Goal: Task Accomplishment & Management: Manage account settings

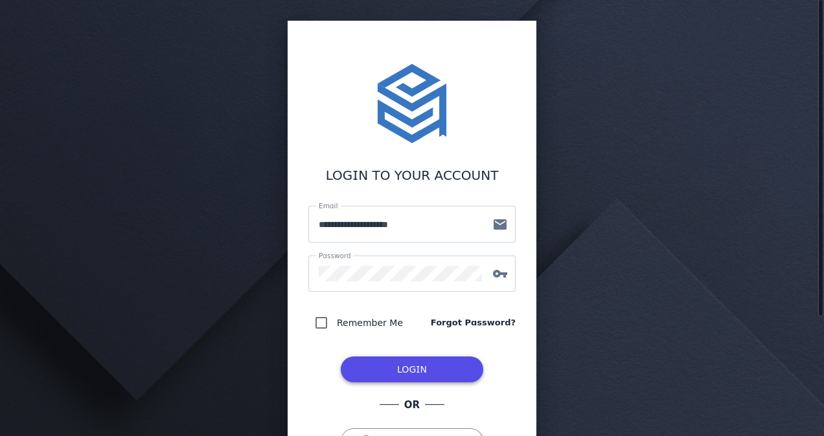
click at [405, 368] on span "LOGIN" at bounding box center [412, 369] width 30 height 10
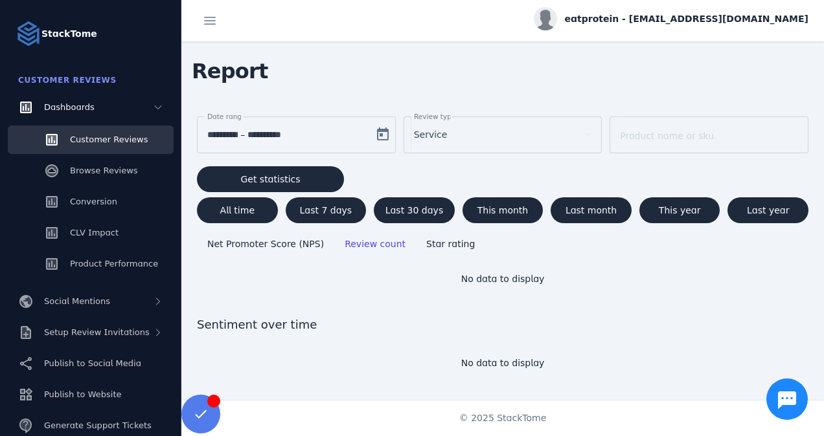
scroll to position [23, 0]
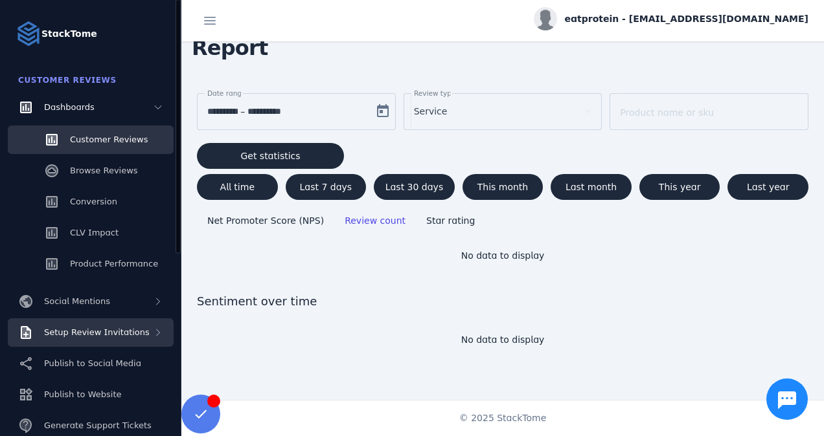
click at [85, 339] on div "Setup Review Invitations" at bounding box center [91, 333] width 166 height 28
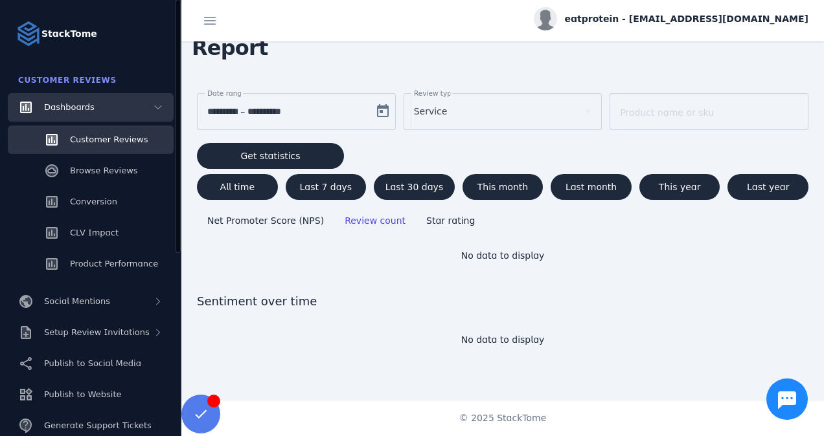
click at [147, 110] on div "Dashboards" at bounding box center [91, 107] width 166 height 28
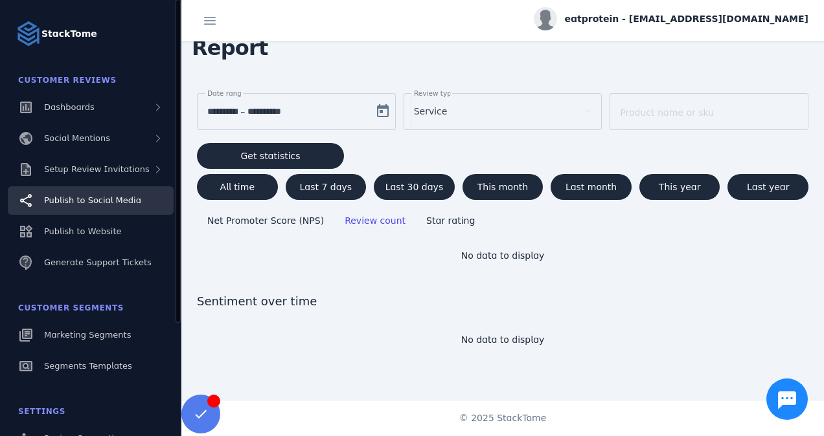
click at [124, 208] on link "Publish to Social Media" at bounding box center [91, 200] width 166 height 28
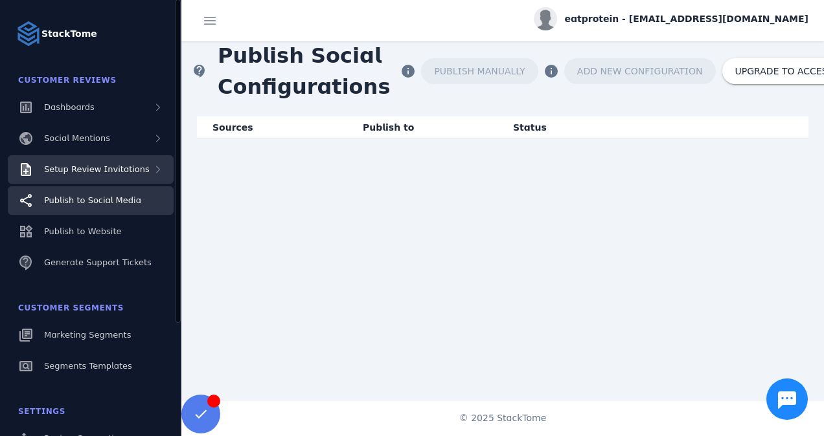
click at [135, 172] on span "Setup Review Invitations" at bounding box center [97, 169] width 106 height 10
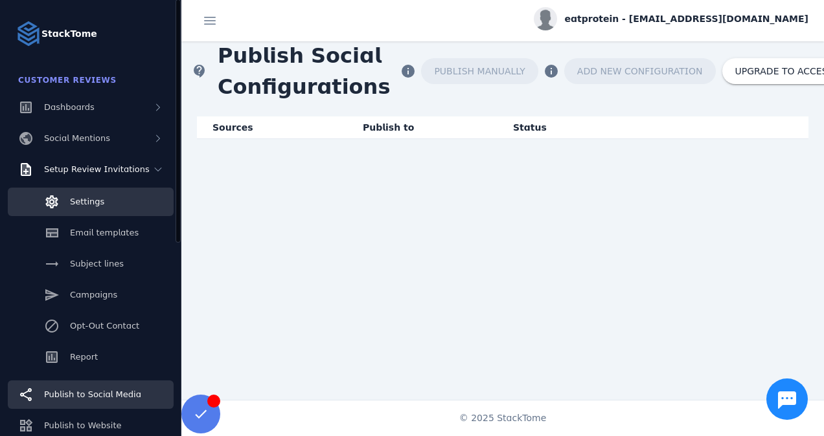
click at [107, 199] on link "Settings" at bounding box center [91, 202] width 166 height 28
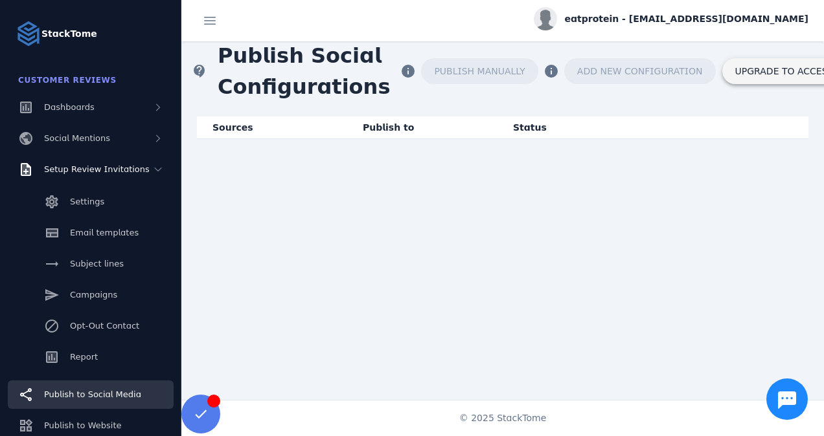
click at [759, 70] on span "UPGRADE TO ACCESS" at bounding box center [784, 71] width 98 height 9
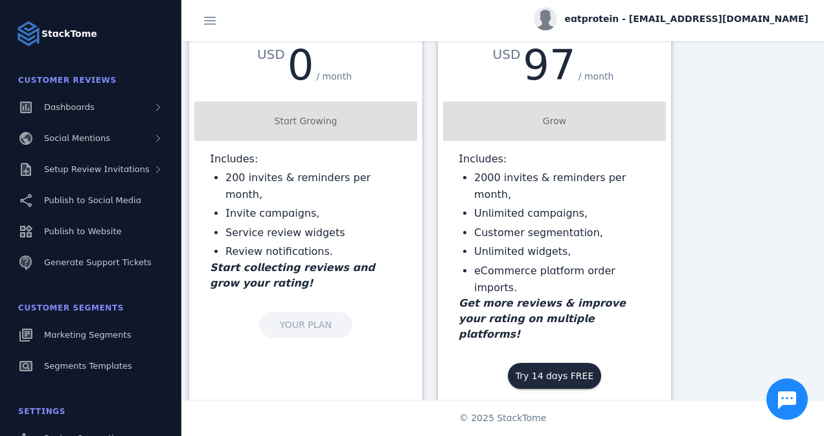
scroll to position [79, 0]
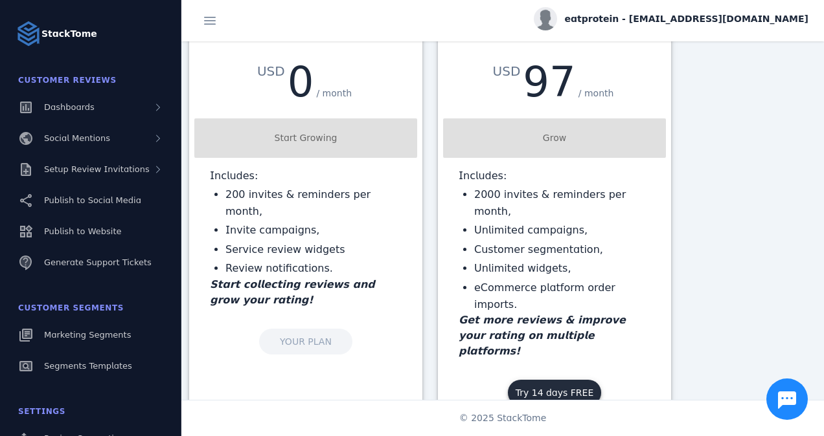
click at [552, 388] on span "Try 14 days FREE" at bounding box center [554, 392] width 78 height 9
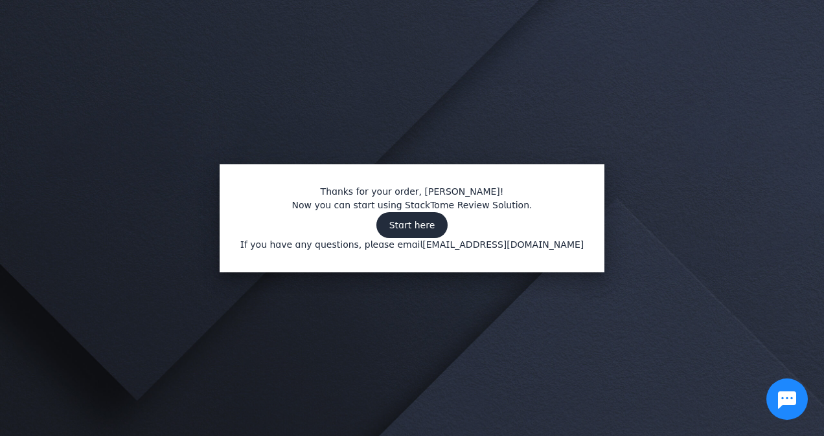
click at [418, 222] on span "Start here" at bounding box center [412, 225] width 46 height 9
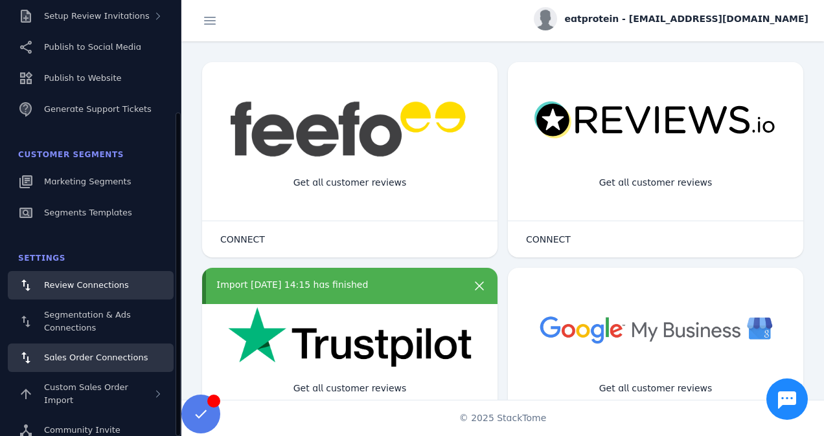
click at [109, 346] on link "Sales Order Connections" at bounding box center [91, 358] width 166 height 28
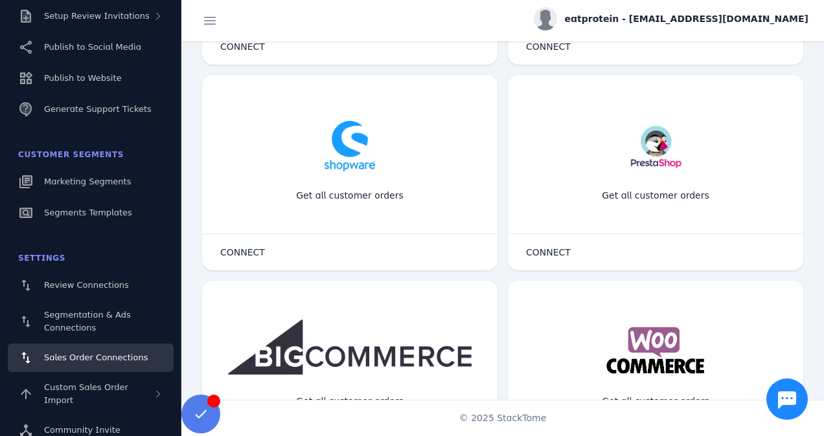
scroll to position [274, 0]
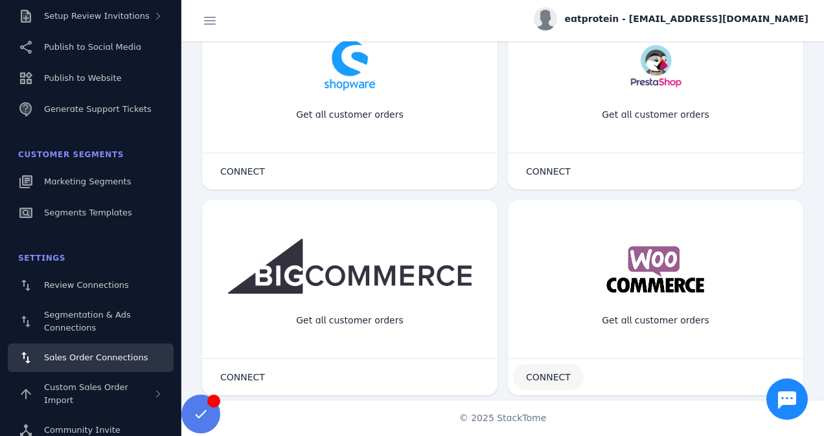
click at [542, 380] on span "CONNECT" at bounding box center [548, 377] width 45 height 9
click at [546, 375] on connect-button "CONNECT" at bounding box center [548, 377] width 71 height 26
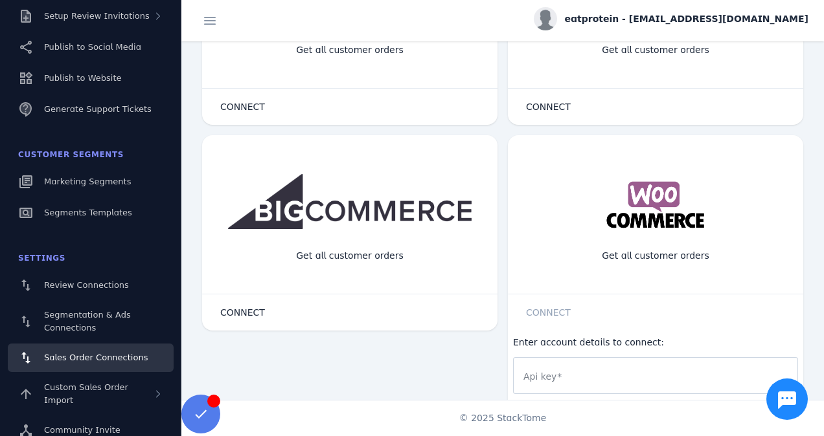
scroll to position [487, 0]
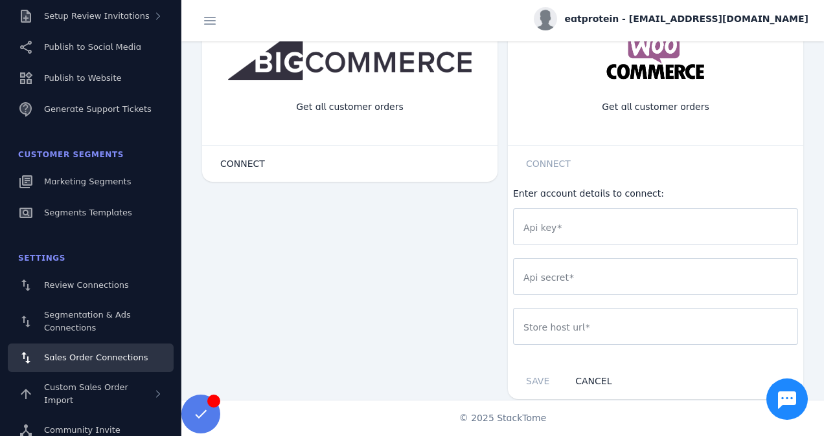
click at [588, 220] on input "Api key" at bounding box center [655, 227] width 264 height 16
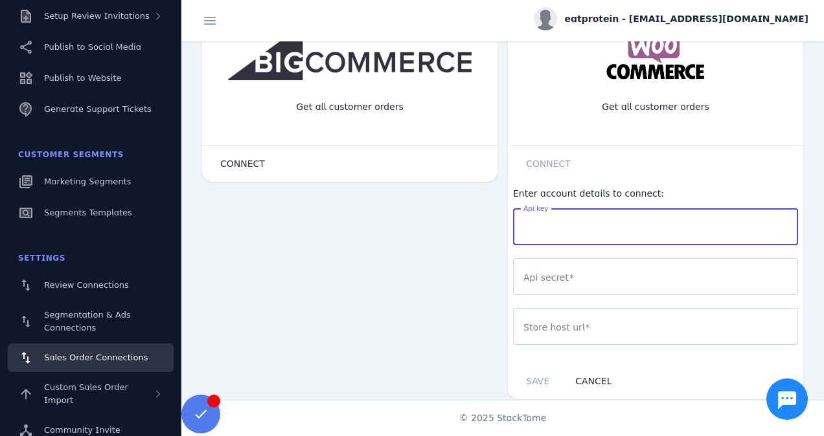
click at [544, 157] on connect-button "CONNECT" at bounding box center [548, 164] width 71 height 26
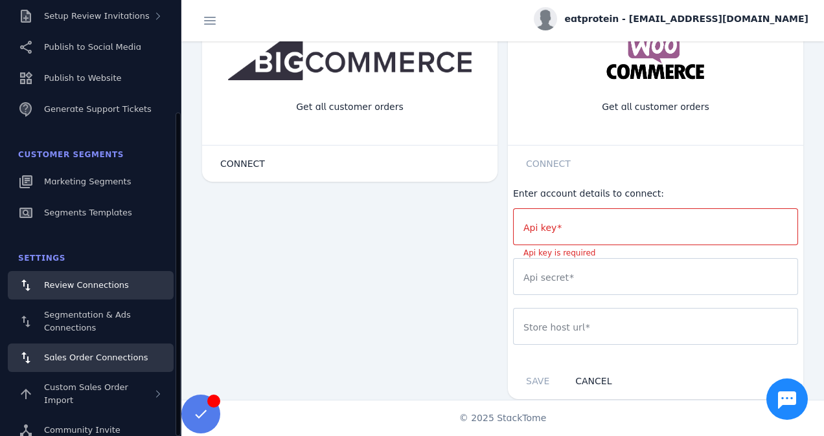
click at [98, 286] on span "Review Connections" at bounding box center [86, 285] width 85 height 10
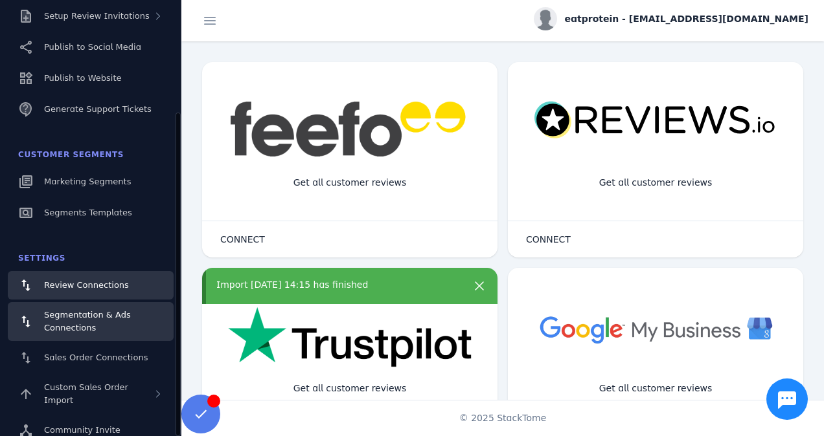
click at [108, 320] on span "Segmentation & Ads Connections" at bounding box center [87, 321] width 87 height 23
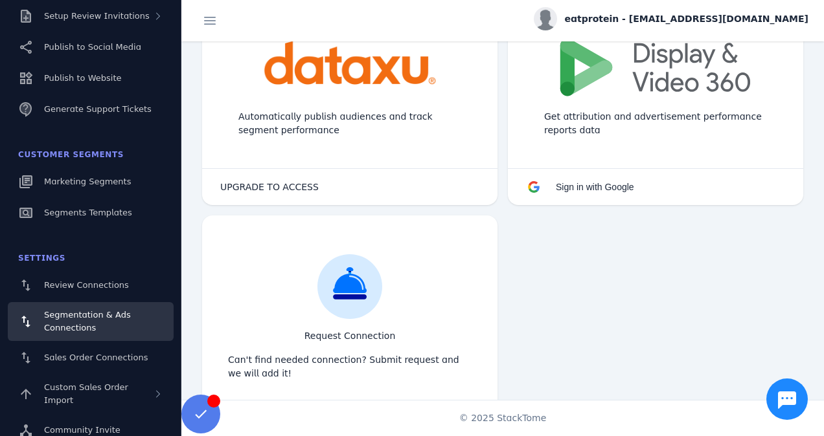
scroll to position [1220, 0]
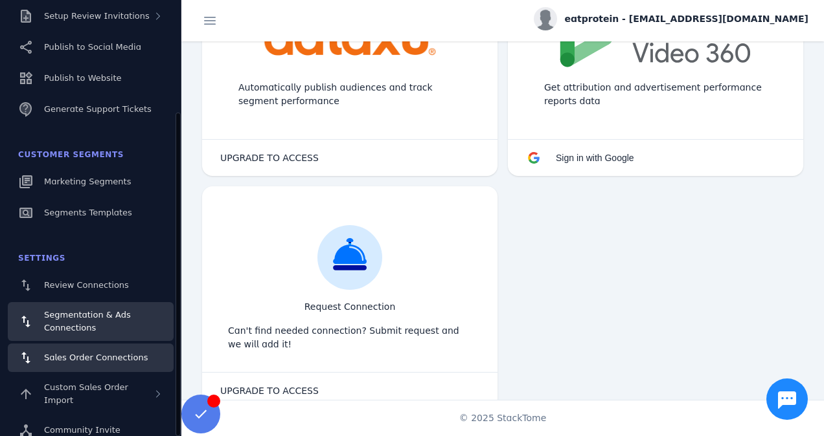
click at [98, 357] on span "Sales Order Connections" at bounding box center [96, 358] width 104 height 10
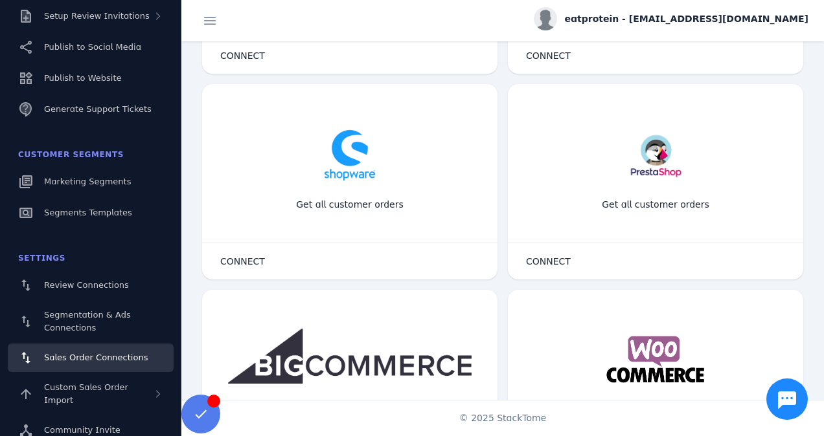
scroll to position [274, 0]
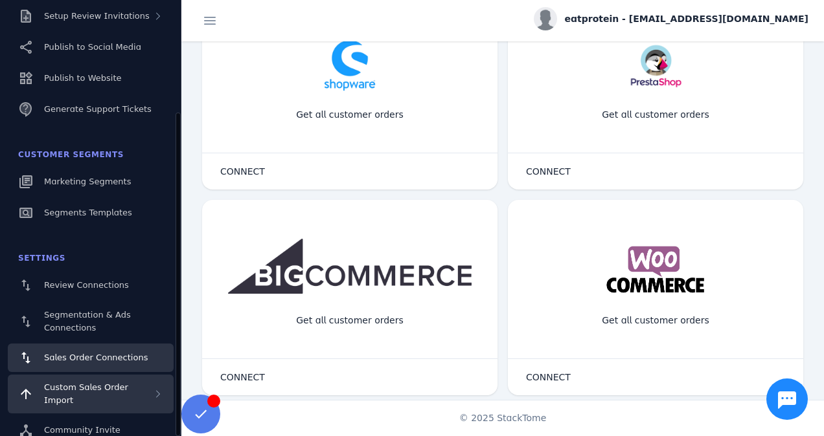
click at [109, 398] on div "Custom Sales Order Import" at bounding box center [91, 394] width 166 height 39
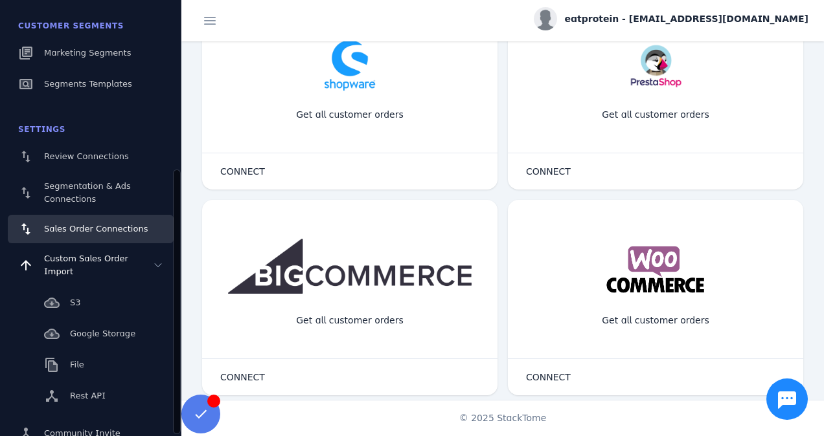
scroll to position [286, 0]
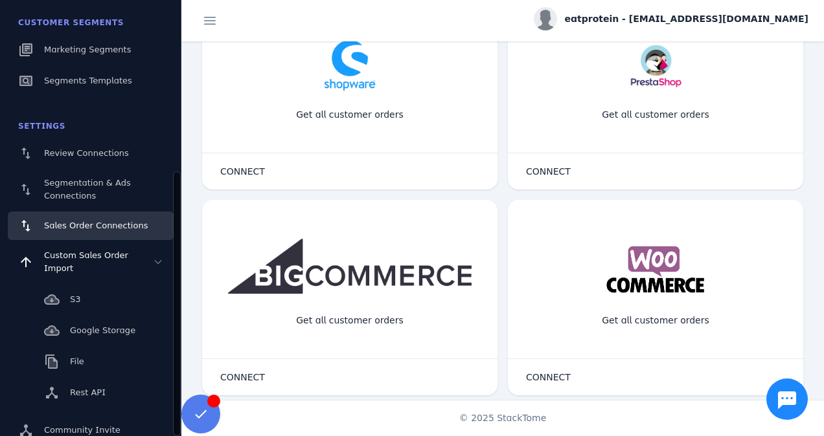
drag, startPoint x: 175, startPoint y: 346, endPoint x: 172, endPoint y: 440, distance: 93.9
click at [172, 436] on html "StackTome Customer Reviews Dashboards Social Mentions Setup Review Invitations …" at bounding box center [412, 218] width 824 height 436
click at [554, 373] on span "CONNECT" at bounding box center [548, 377] width 45 height 9
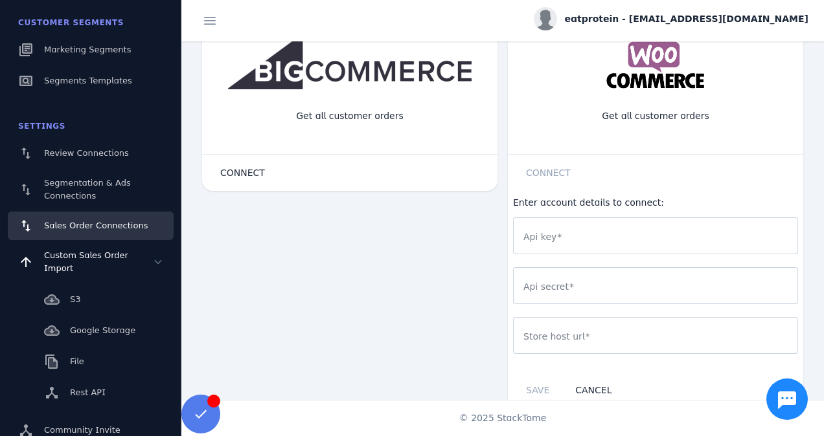
scroll to position [487, 0]
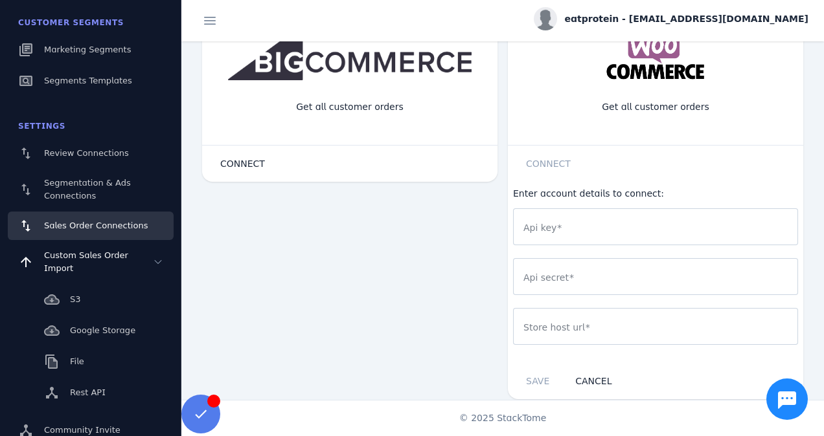
click at [589, 234] on div at bounding box center [655, 226] width 264 height 37
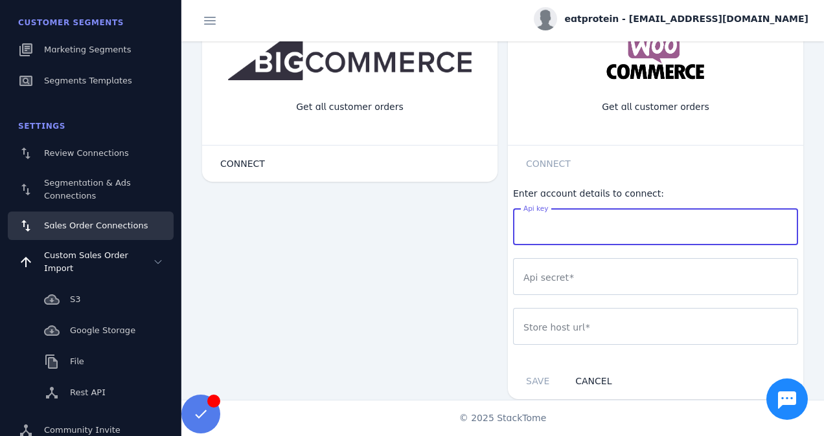
paste input "**********"
type input "**********"
click at [562, 291] on div at bounding box center [655, 276] width 264 height 37
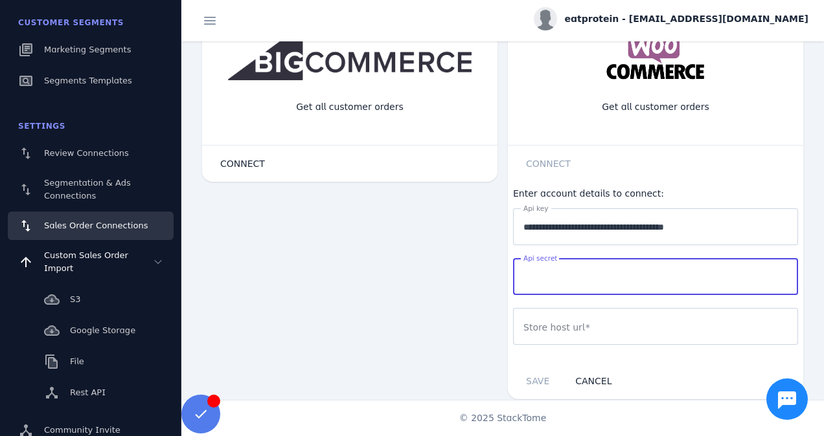
paste input "**********"
type input "**********"
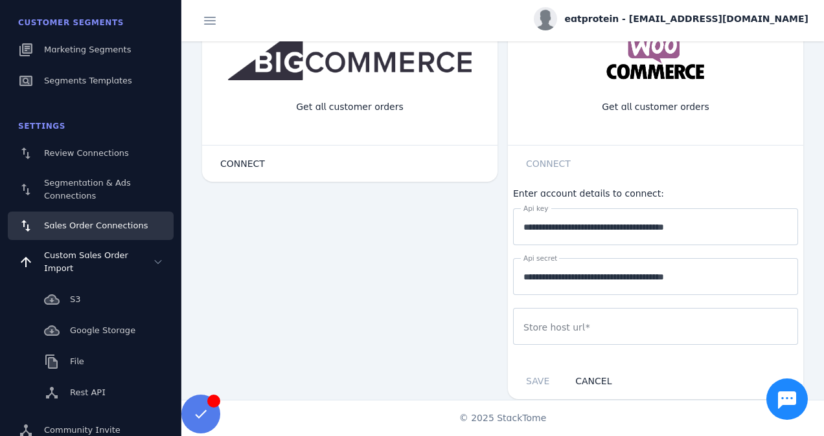
click at [550, 333] on div at bounding box center [655, 326] width 264 height 37
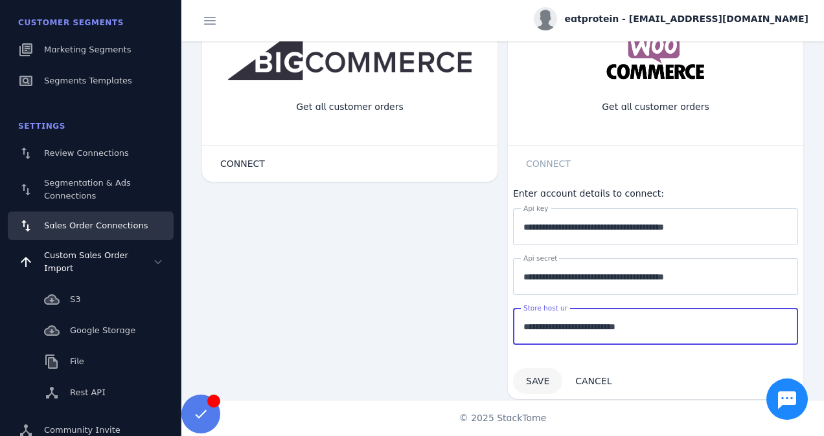
type input "**********"
click at [537, 376] on span "SAVE" at bounding box center [537, 381] width 23 height 10
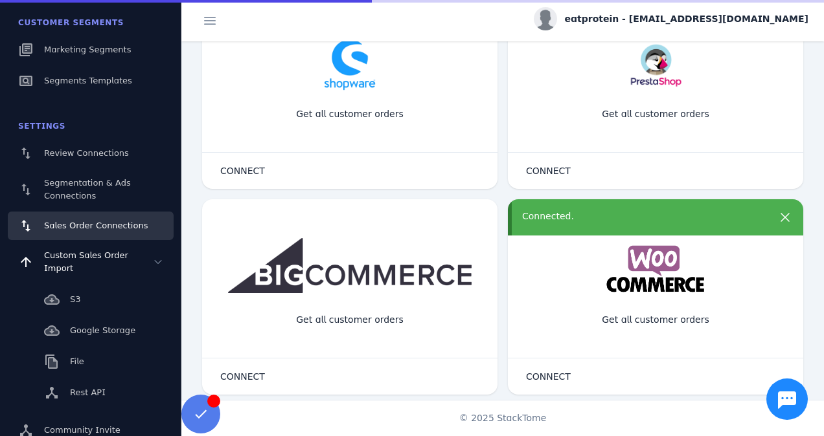
scroll to position [274, 0]
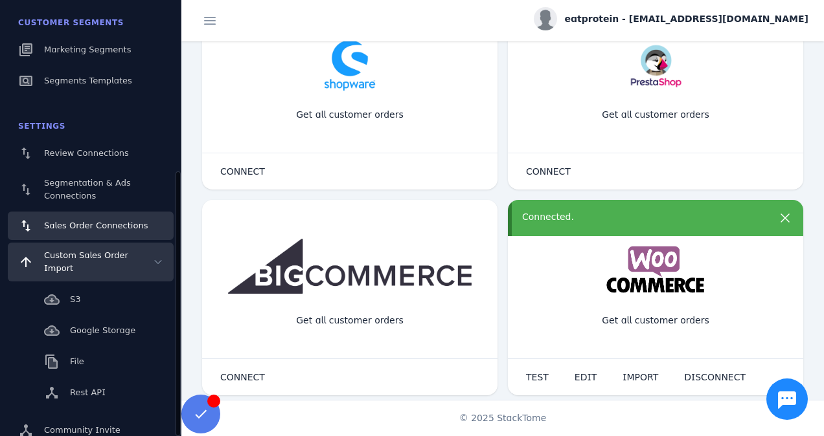
click at [159, 257] on icon at bounding box center [158, 262] width 10 height 10
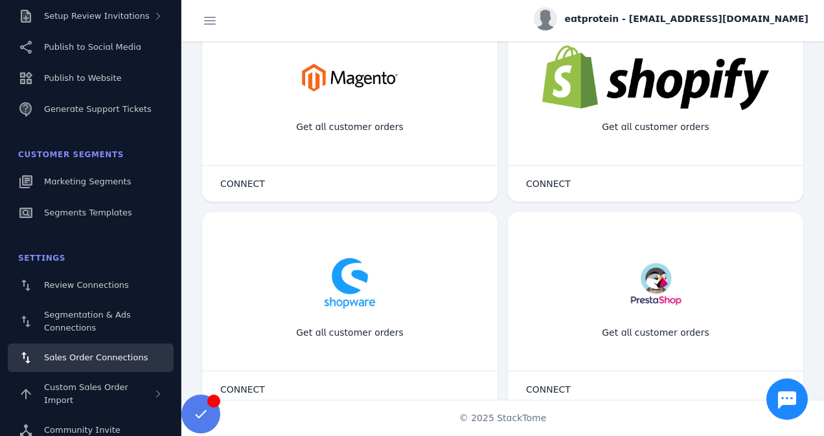
scroll to position [0, 0]
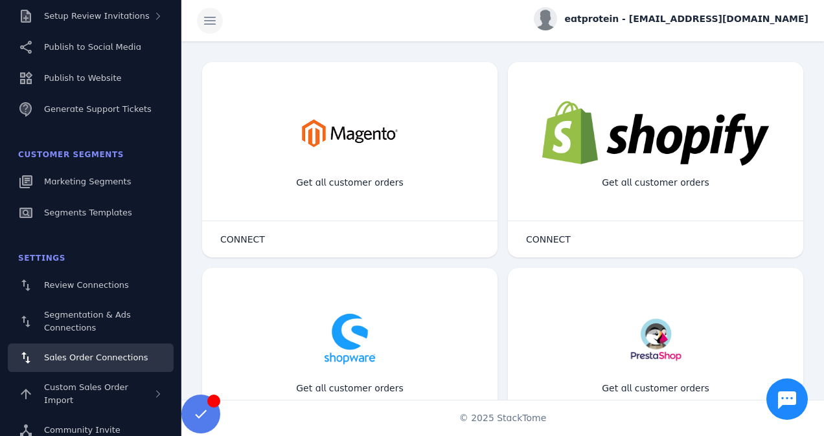
click at [211, 31] on span at bounding box center [209, 20] width 31 height 31
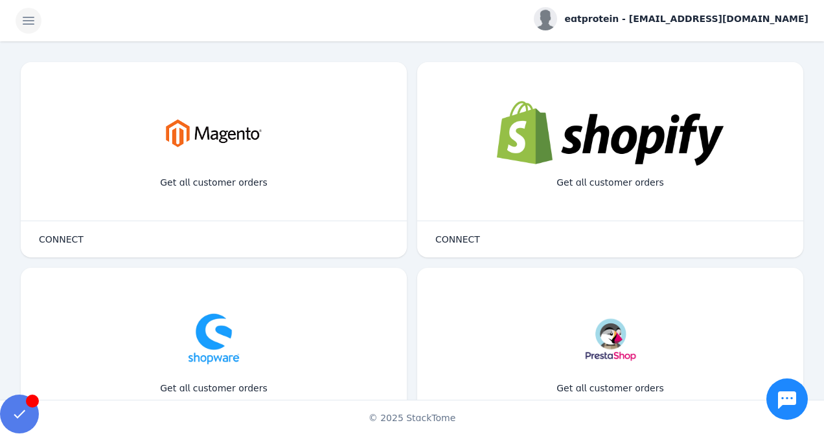
click at [32, 22] on span at bounding box center [28, 20] width 31 height 31
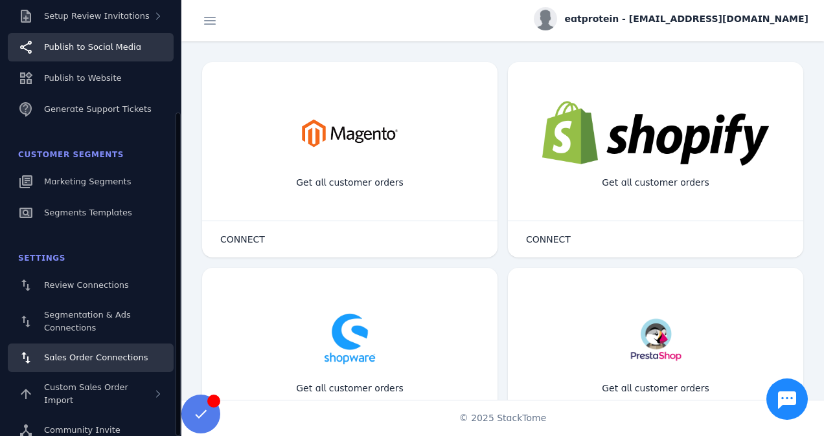
click at [50, 47] on span "Publish to Social Media" at bounding box center [92, 47] width 97 height 10
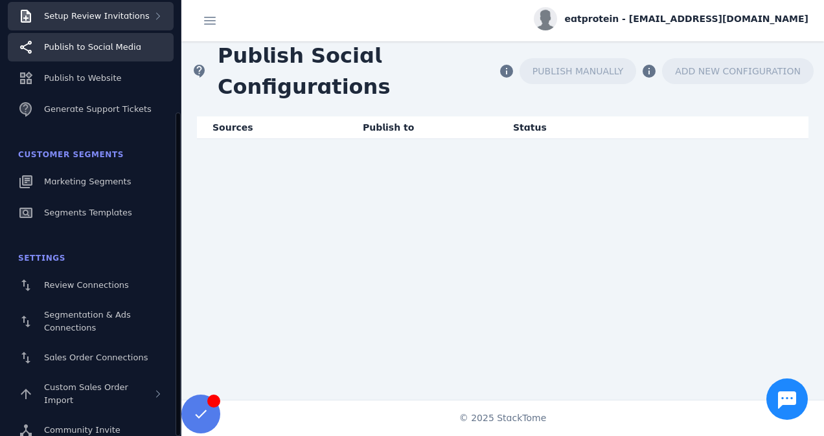
click at [109, 12] on span "Setup Review Invitations" at bounding box center [97, 16] width 106 height 10
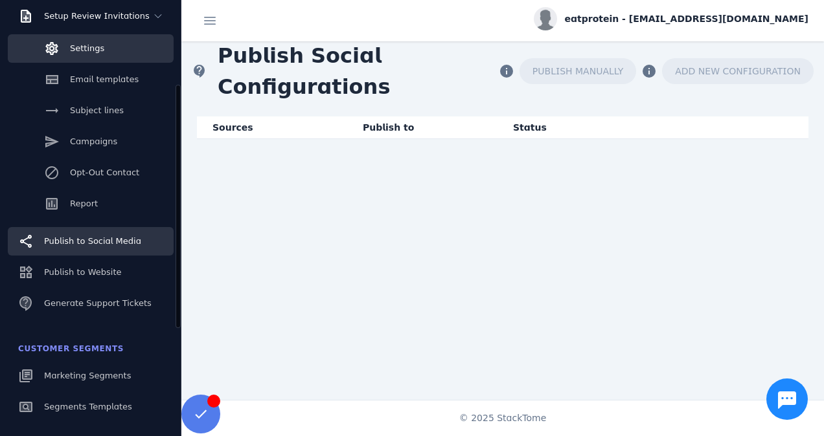
click at [97, 39] on link "Settings" at bounding box center [91, 48] width 166 height 28
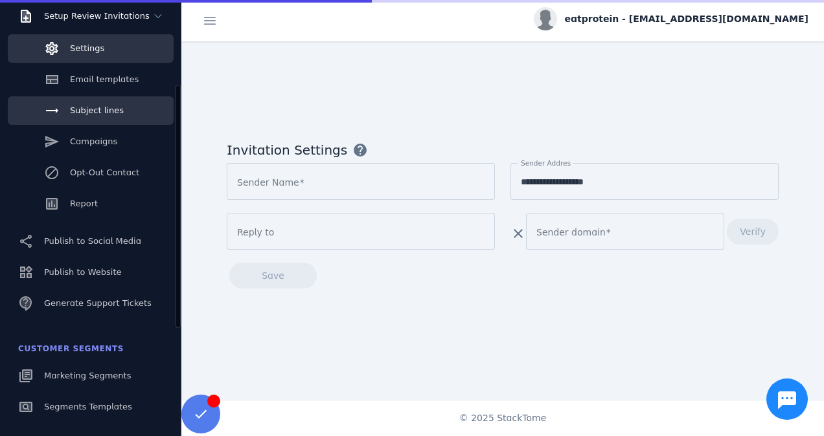
type input "**********"
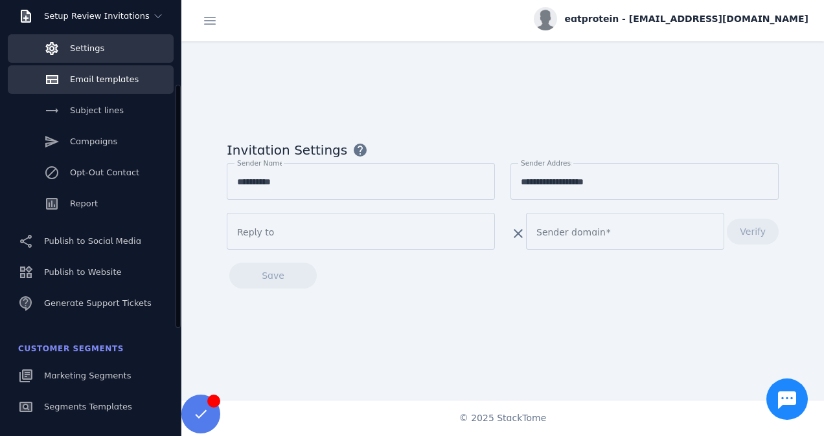
click at [111, 89] on link "Email templates" at bounding box center [91, 79] width 166 height 28
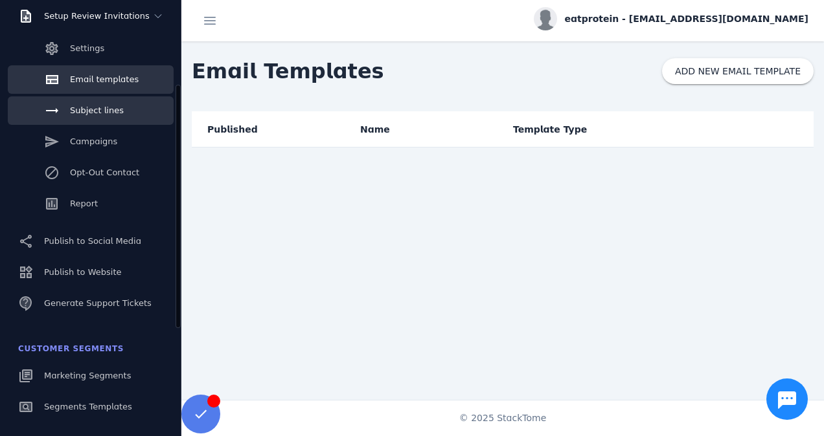
click at [107, 110] on span "Subject lines" at bounding box center [97, 111] width 54 height 10
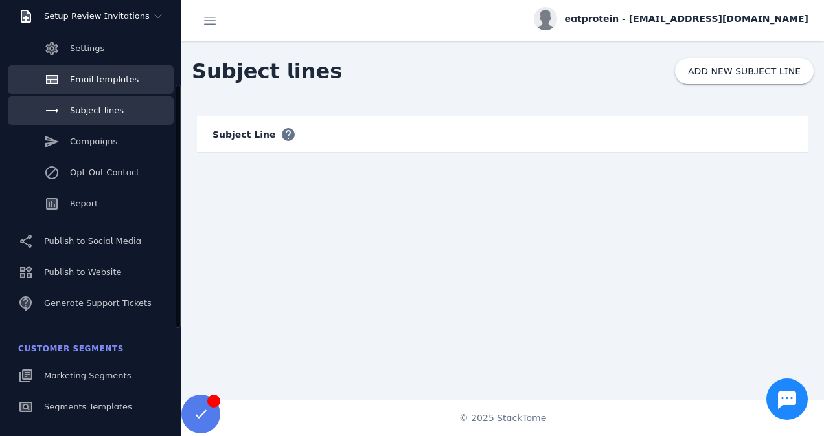
click at [102, 77] on span "Email templates" at bounding box center [104, 79] width 69 height 10
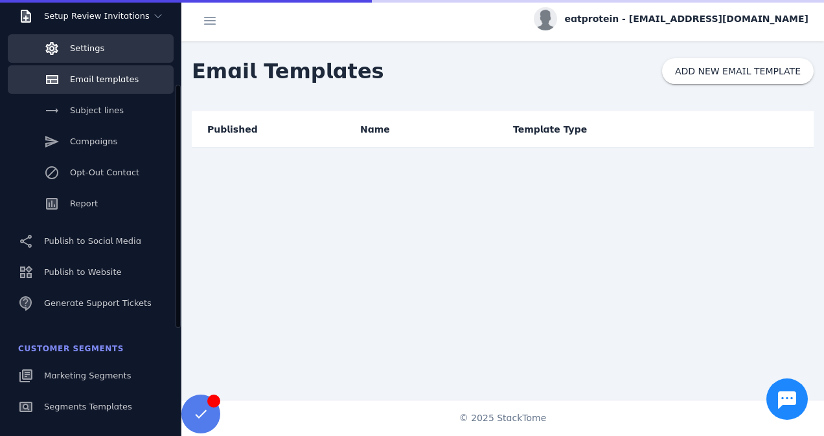
click at [102, 44] on link "Settings" at bounding box center [91, 48] width 166 height 28
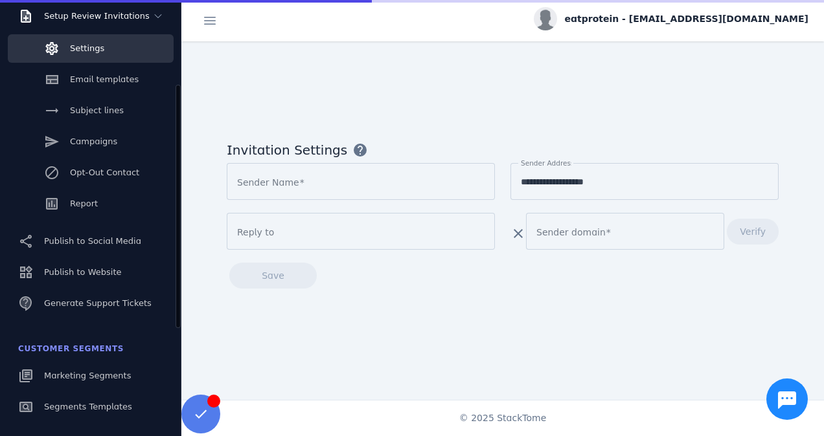
type input "**********"
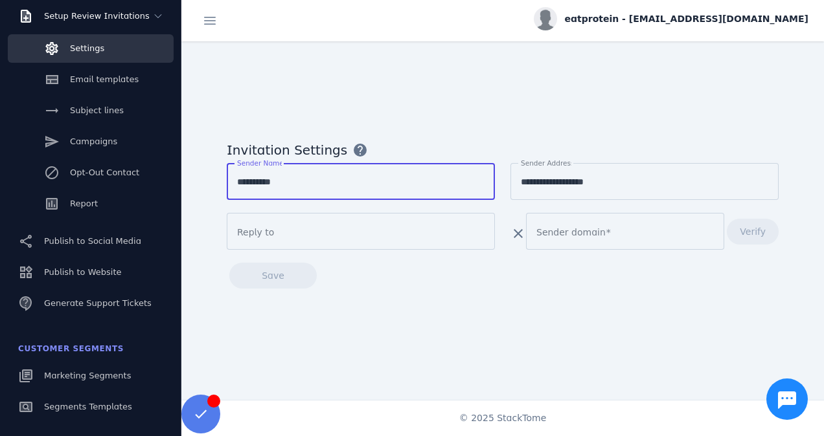
click at [394, 175] on input "**********" at bounding box center [360, 182] width 247 height 16
click at [448, 227] on input "Reply to" at bounding box center [360, 232] width 247 height 16
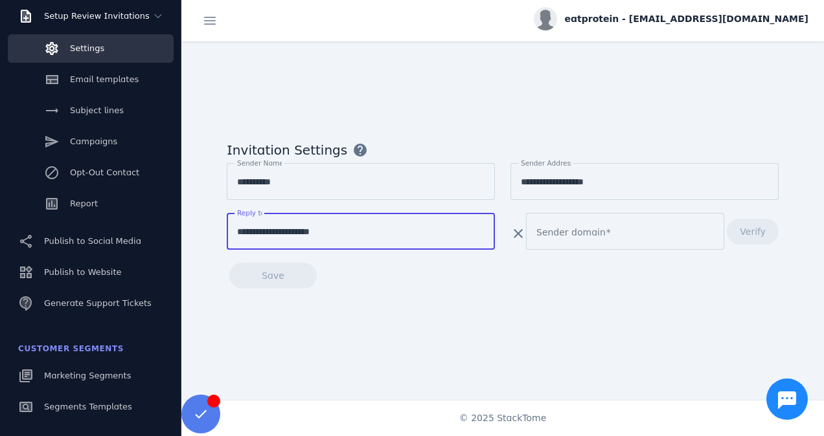
type input "**********"
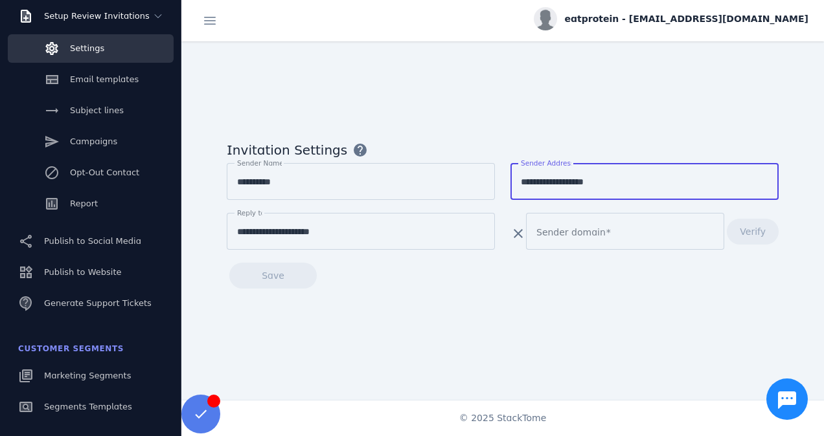
drag, startPoint x: 614, startPoint y: 177, endPoint x: 421, endPoint y: 183, distance: 193.0
click at [421, 183] on div "**********" at bounding box center [503, 213] width 552 height 100
paste input "***"
type input "**********"
click at [565, 82] on div "**********" at bounding box center [502, 220] width 642 height 359
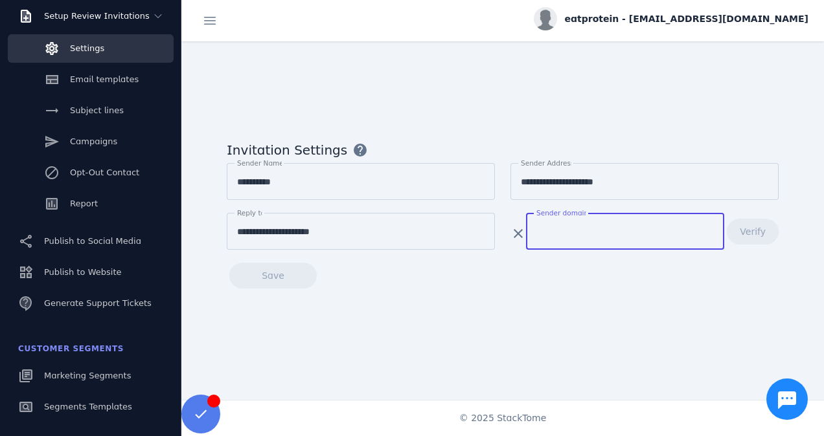
click at [604, 227] on input "Sender domain" at bounding box center [624, 232] width 177 height 16
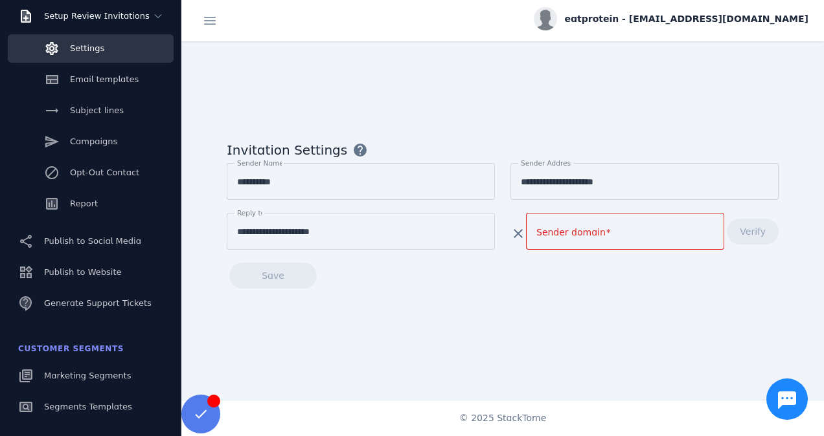
click at [667, 18] on span "eatprotein - [EMAIL_ADDRESS][DOMAIN_NAME]" at bounding box center [686, 19] width 243 height 14
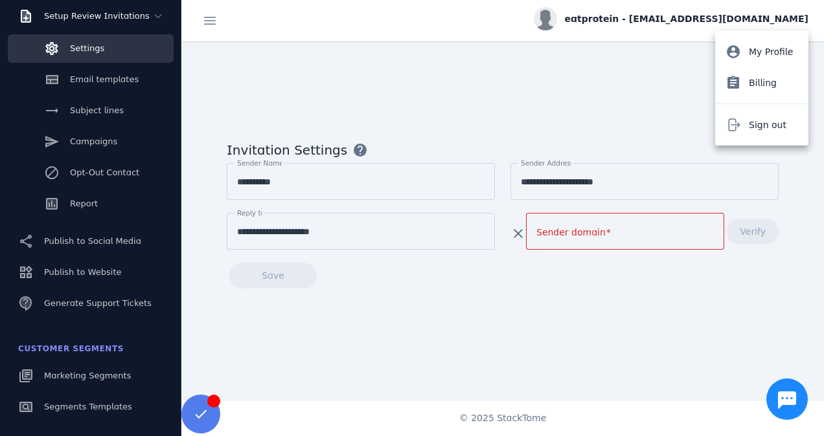
click at [124, 78] on div at bounding box center [412, 218] width 824 height 436
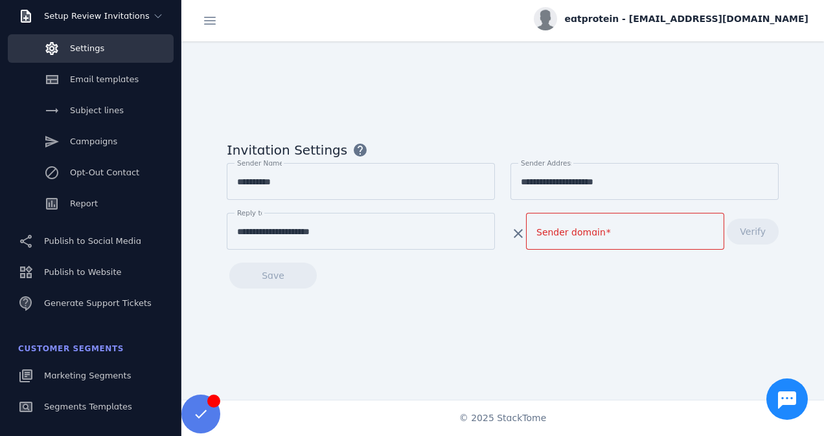
click at [124, 78] on span "Email templates" at bounding box center [104, 79] width 69 height 10
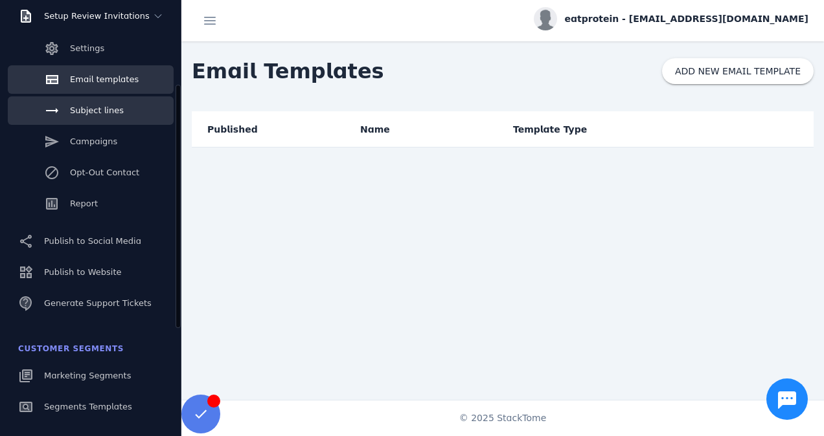
click at [117, 113] on span "Subject lines" at bounding box center [97, 111] width 54 height 10
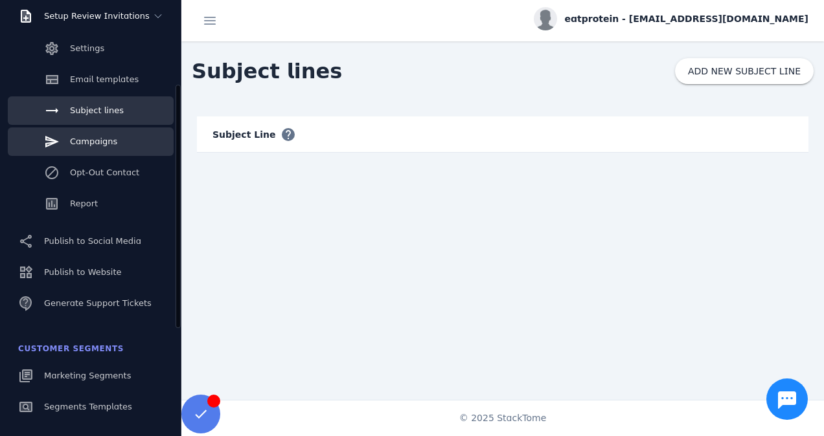
click at [111, 132] on link "Campaigns" at bounding box center [91, 142] width 166 height 28
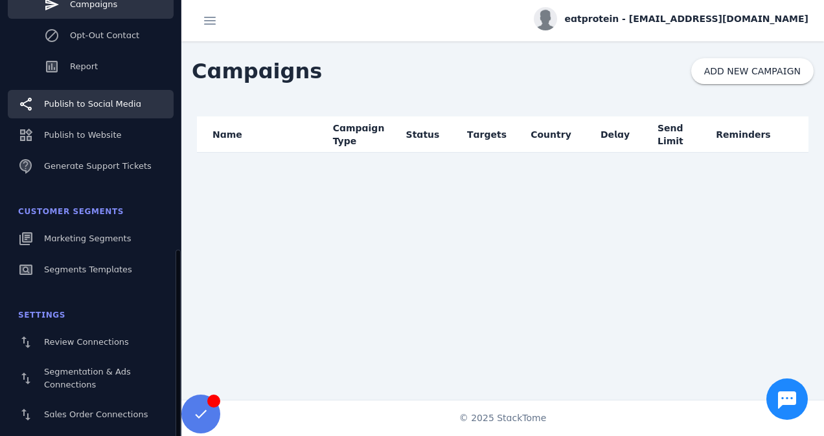
scroll to position [348, 0]
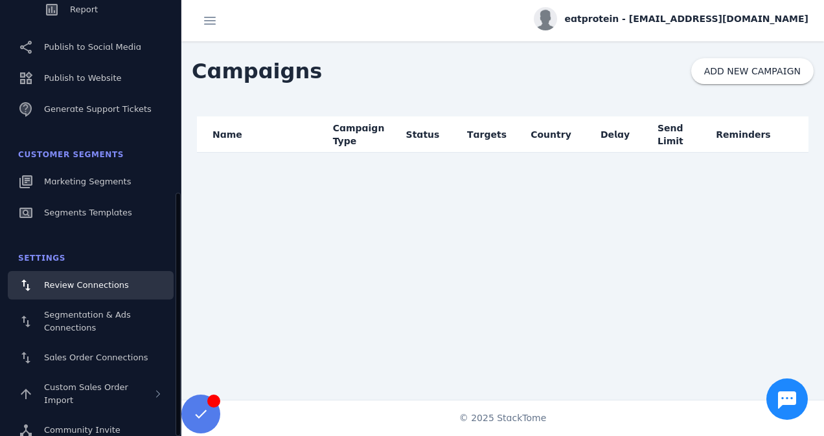
click at [95, 284] on span "Review Connections" at bounding box center [86, 285] width 85 height 10
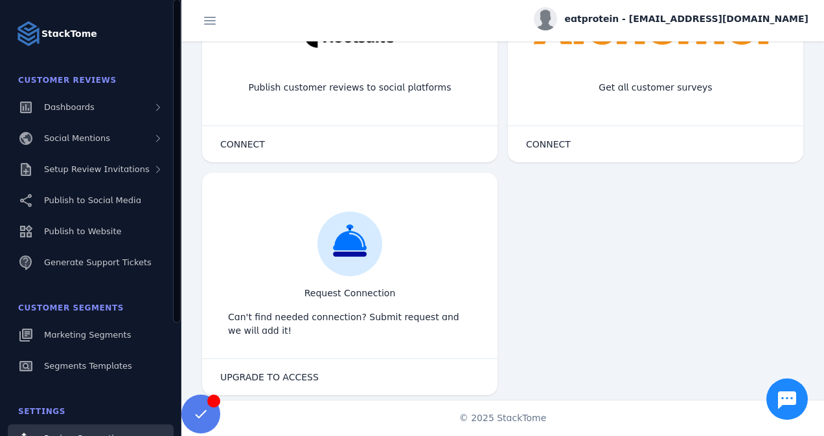
drag, startPoint x: 178, startPoint y: 175, endPoint x: 181, endPoint y: 61, distance: 114.6
click at [181, 61] on classic-layout "StackTome Customer Reviews Dashboards Social Mentions Setup Review Invitations …" at bounding box center [412, 218] width 824 height 436
click at [135, 106] on div "Dashboards" at bounding box center [91, 107] width 166 height 28
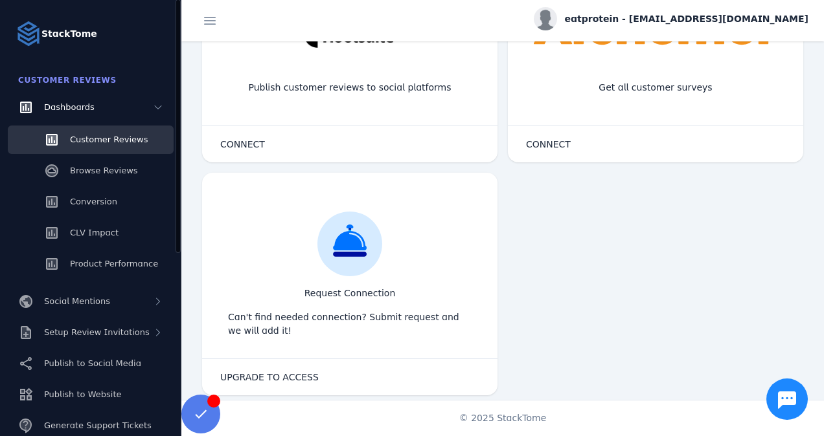
click at [118, 137] on span "Customer Reviews" at bounding box center [109, 140] width 78 height 10
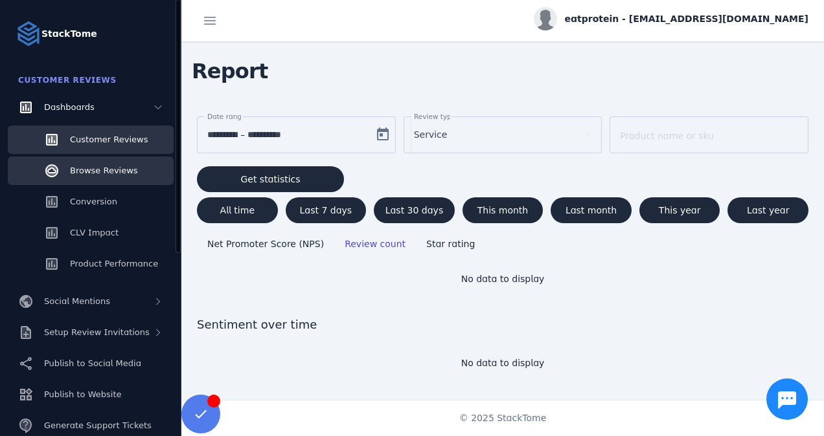
click at [118, 158] on link "Browse Reviews" at bounding box center [91, 171] width 166 height 28
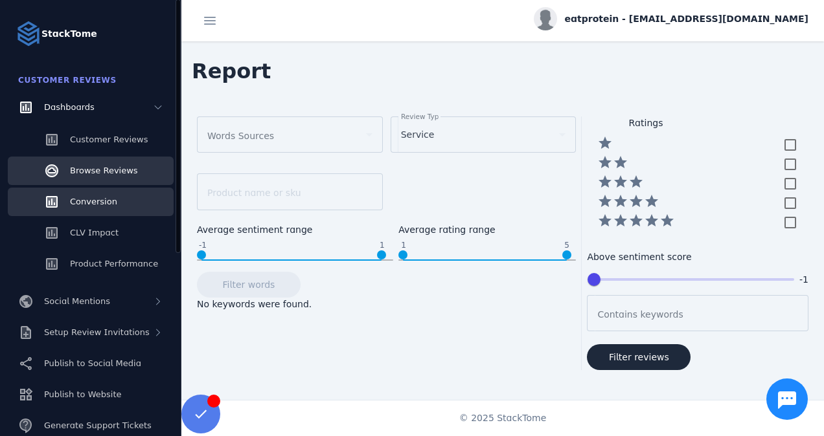
click at [104, 206] on span "Conversion" at bounding box center [93, 202] width 47 height 10
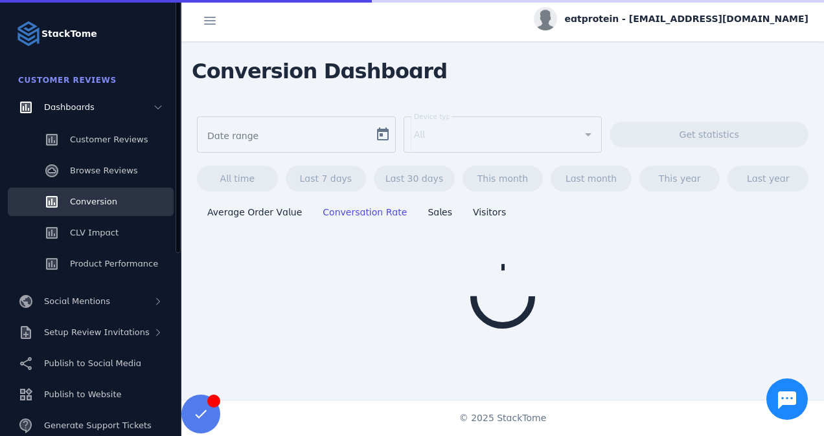
type input "**********"
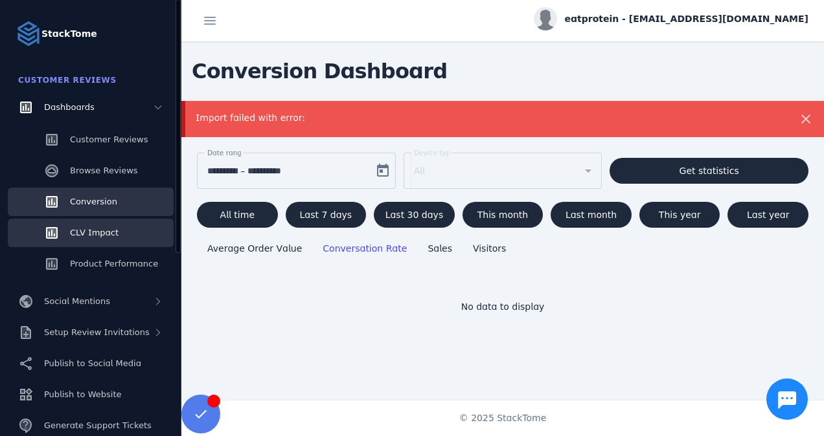
click at [96, 241] on link "CLV Impact" at bounding box center [91, 233] width 166 height 28
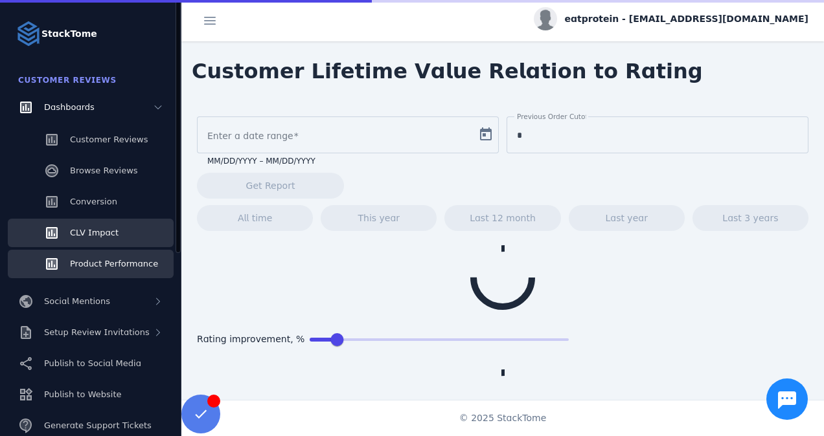
type input "**********"
click at [104, 272] on link "Product Performance" at bounding box center [91, 264] width 166 height 28
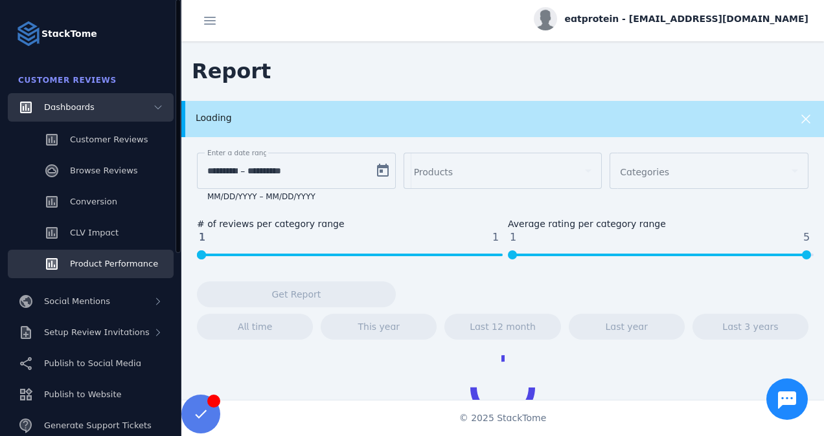
click at [151, 113] on div "Dashboards" at bounding box center [91, 107] width 166 height 28
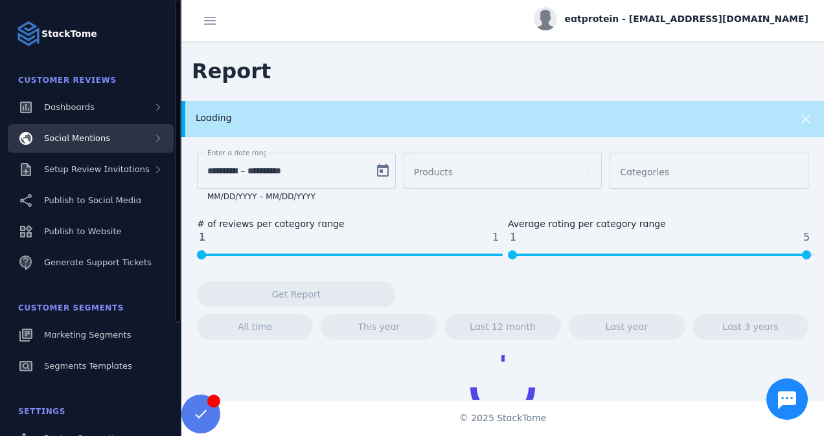
click at [144, 134] on div "Social Mentions" at bounding box center [91, 138] width 166 height 28
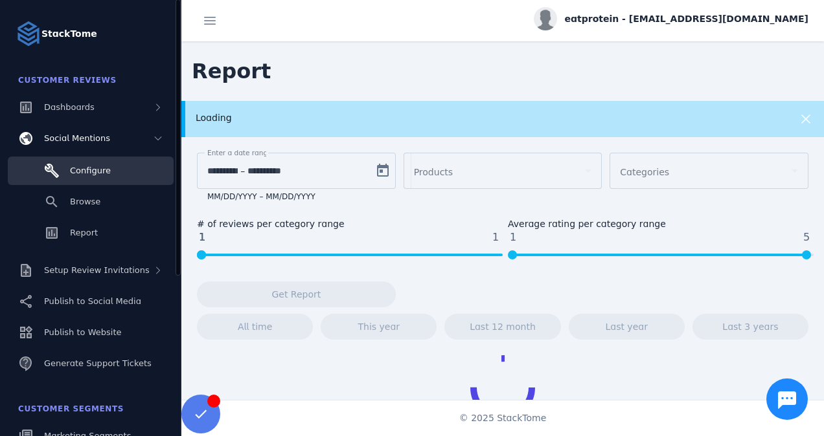
click at [119, 172] on link "Configure" at bounding box center [91, 171] width 166 height 28
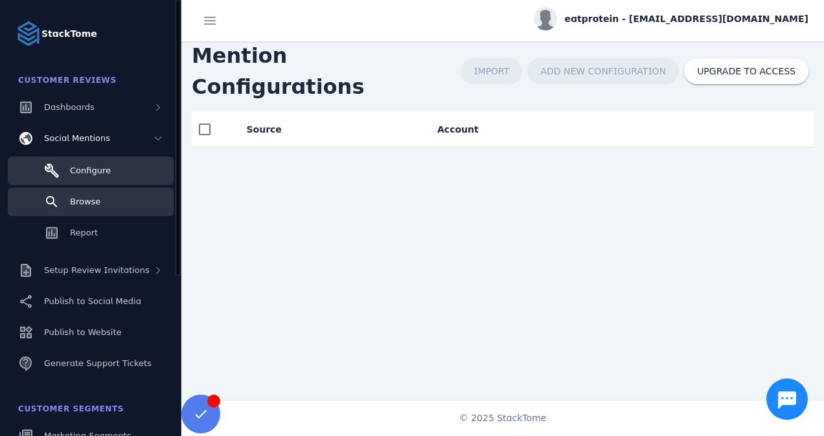
click at [107, 200] on link "Browse" at bounding box center [91, 202] width 166 height 28
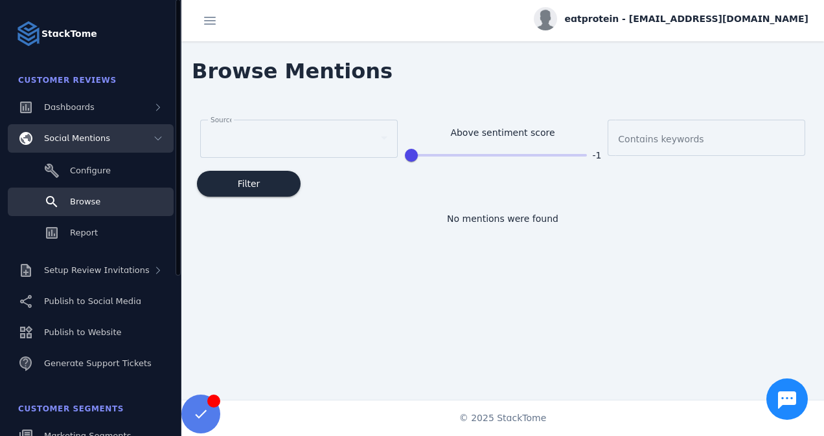
click at [126, 148] on div "Social Mentions" at bounding box center [91, 138] width 166 height 28
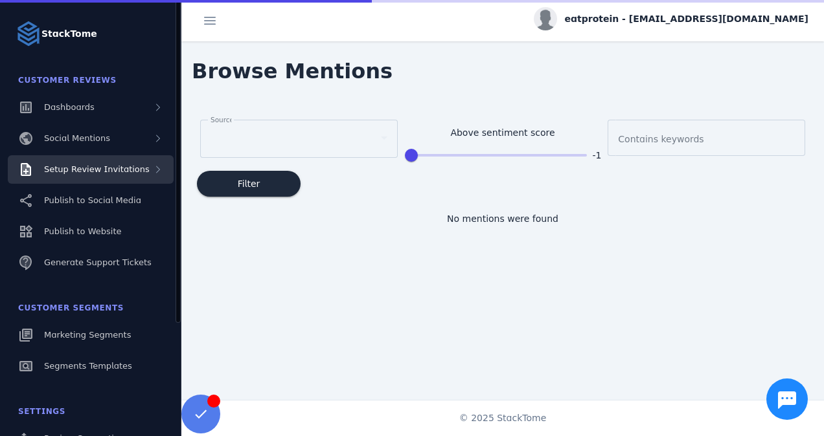
click at [114, 170] on span "Setup Review Invitations" at bounding box center [97, 169] width 106 height 10
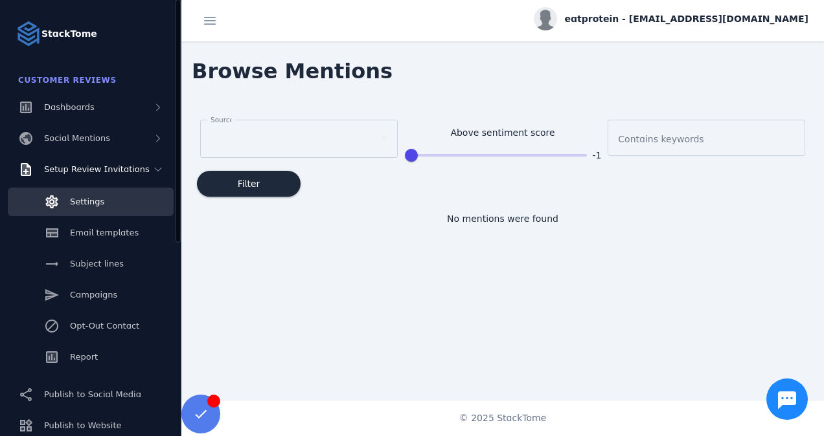
click at [98, 197] on span "Settings" at bounding box center [87, 202] width 34 height 10
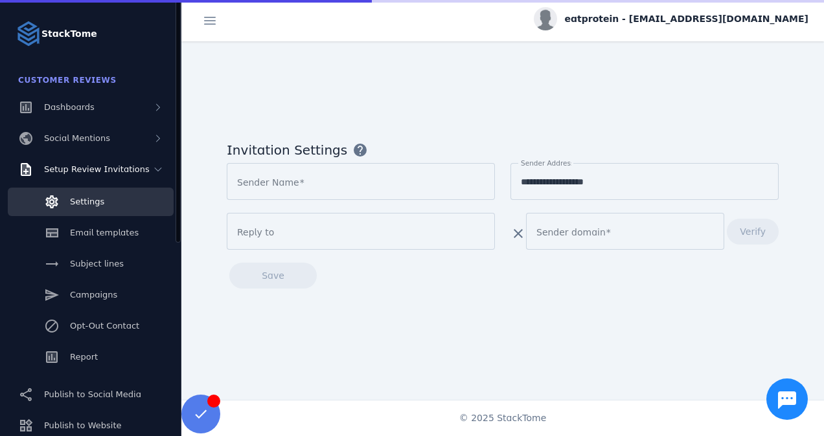
type input "**********"
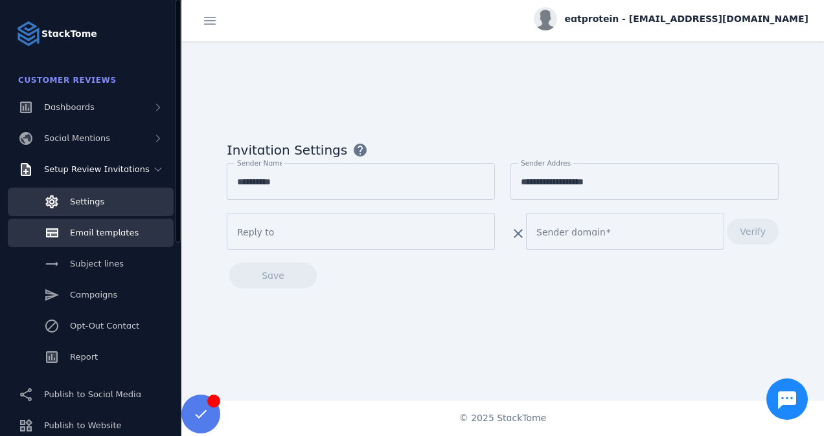
click at [89, 220] on link "Email templates" at bounding box center [91, 233] width 166 height 28
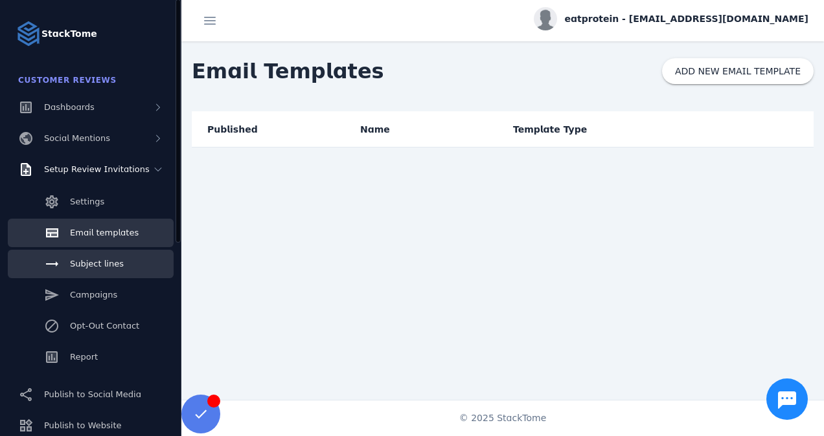
click at [82, 260] on span "Subject lines" at bounding box center [97, 264] width 54 height 10
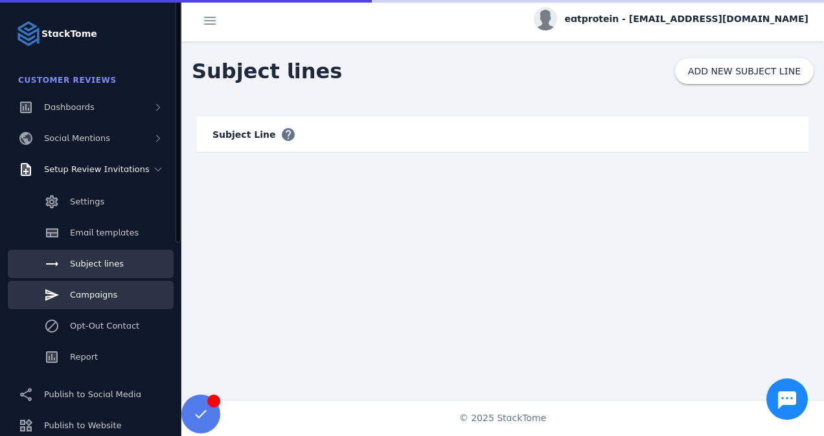
click at [77, 291] on span "Campaigns" at bounding box center [93, 295] width 47 height 10
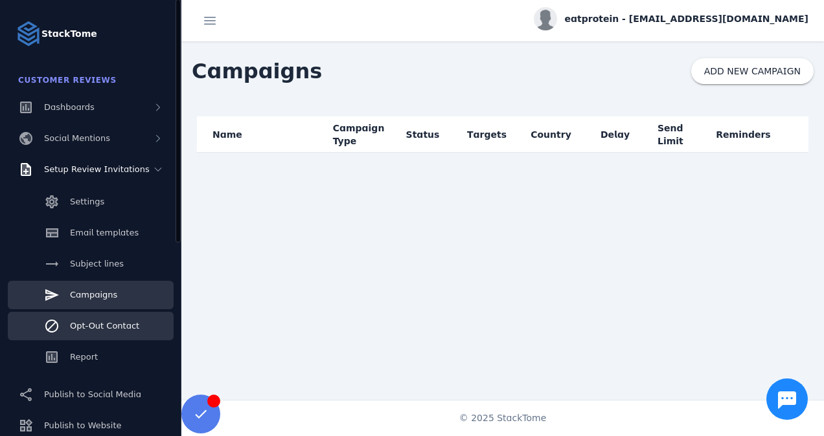
click at [74, 330] on span "Opt-Out Contact" at bounding box center [104, 326] width 69 height 10
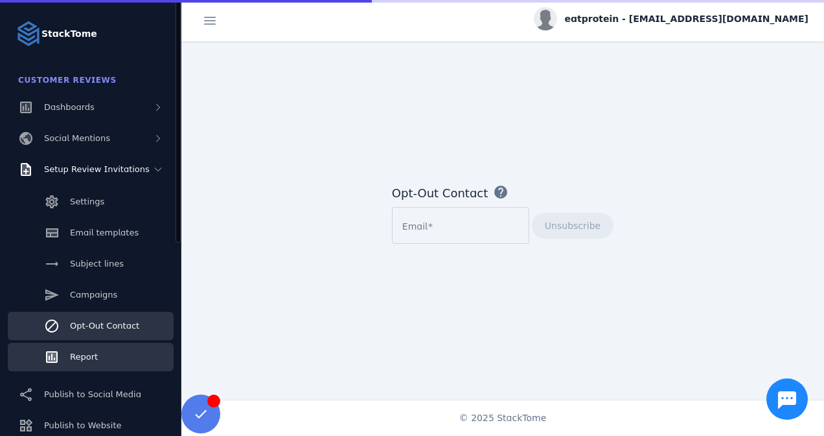
click at [78, 362] on span "Report" at bounding box center [84, 357] width 28 height 10
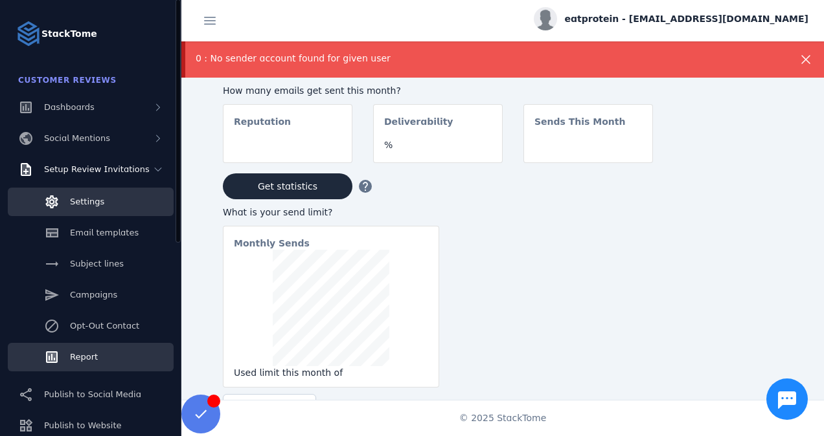
click at [111, 211] on link "Settings" at bounding box center [91, 202] width 166 height 28
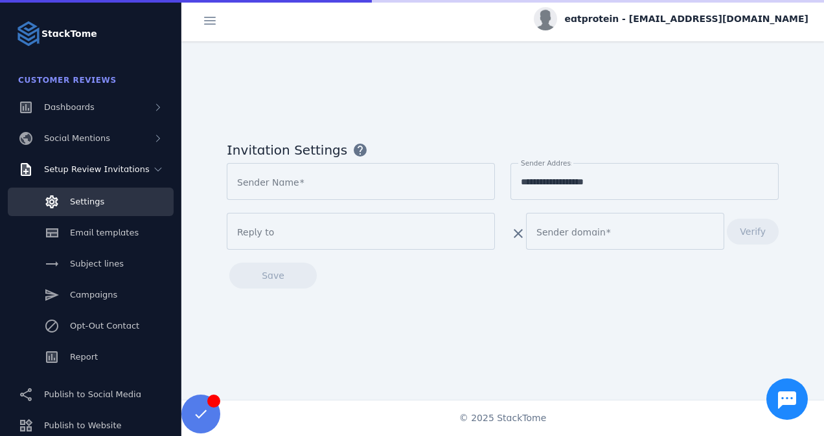
type input "**********"
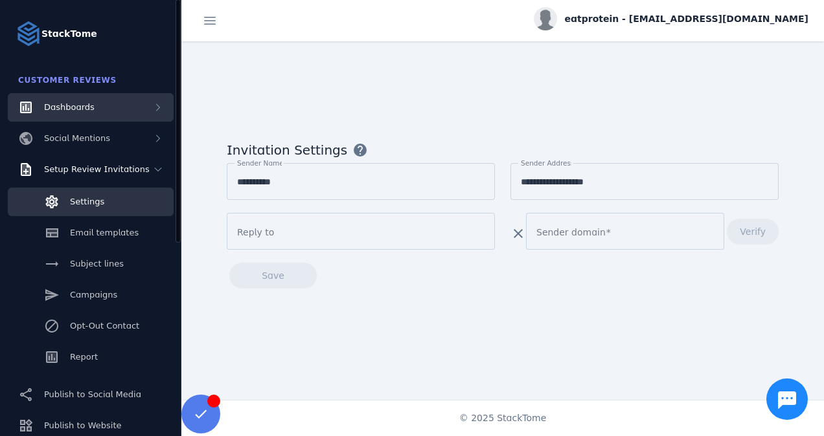
click at [62, 109] on span "Dashboards" at bounding box center [69, 107] width 50 height 10
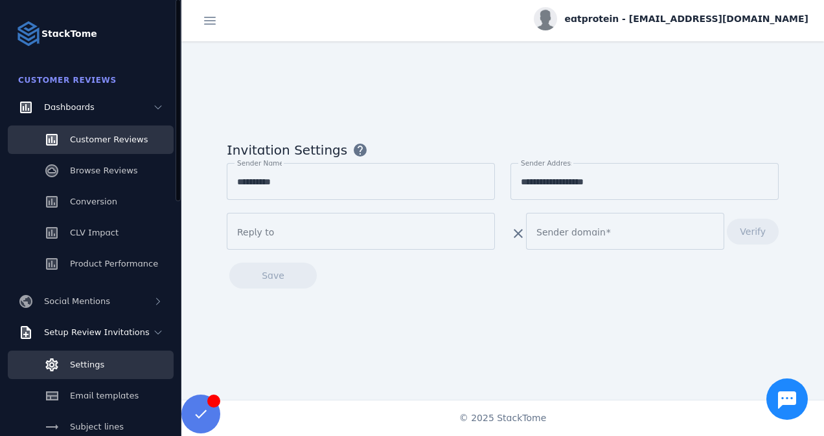
click at [102, 141] on span "Customer Reviews" at bounding box center [109, 140] width 78 height 10
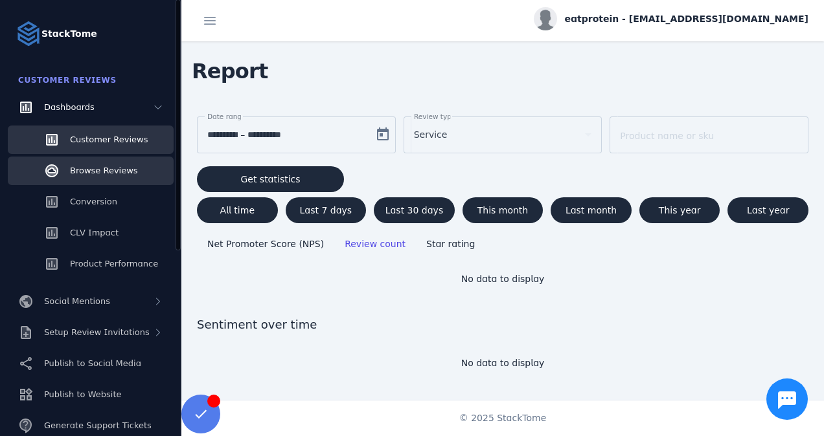
click at [110, 177] on div "Browse Reviews" at bounding box center [104, 170] width 68 height 13
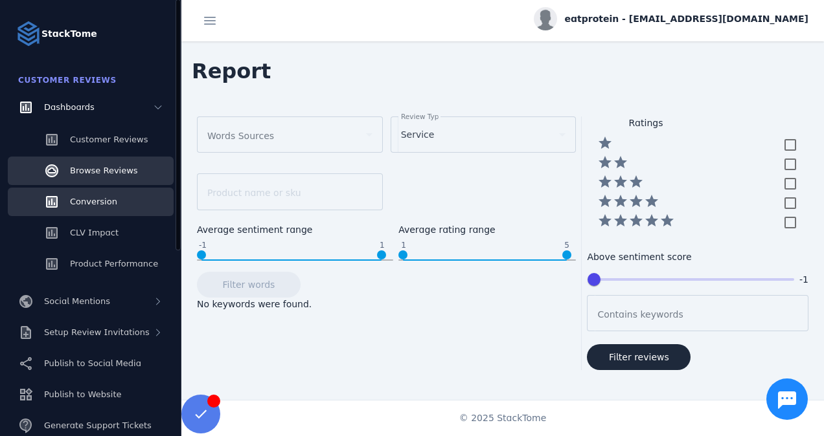
click at [108, 208] on link "Conversion" at bounding box center [91, 202] width 166 height 28
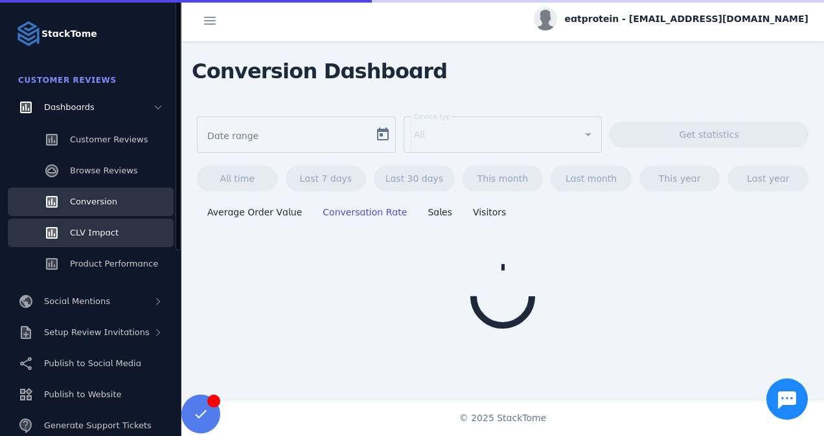
type input "**********"
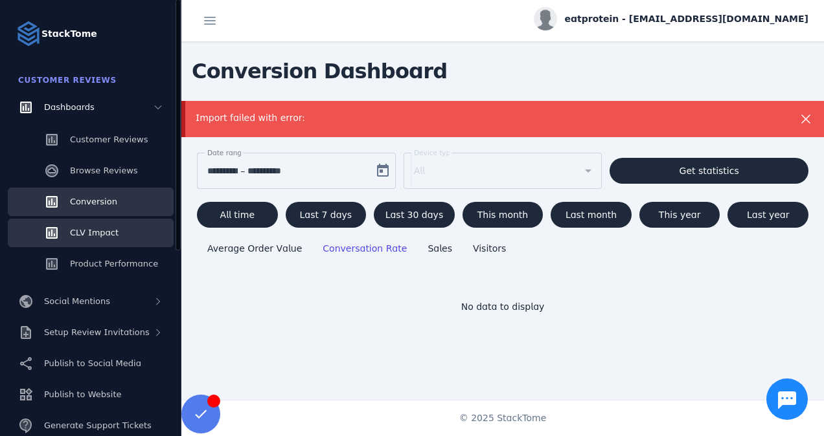
click at [112, 243] on link "CLV Impact" at bounding box center [91, 233] width 166 height 28
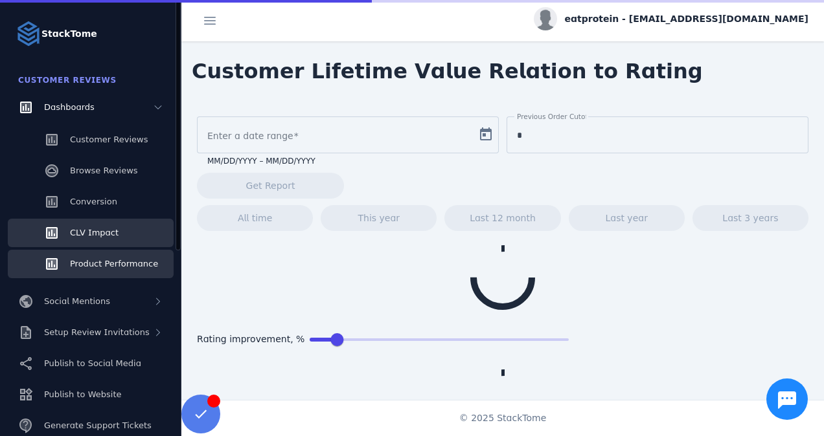
type input "**********"
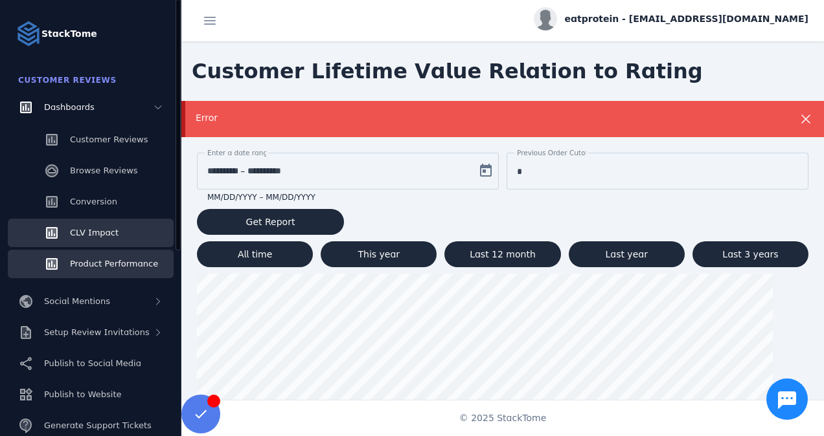
click at [117, 270] on div "Product Performance" at bounding box center [114, 264] width 88 height 13
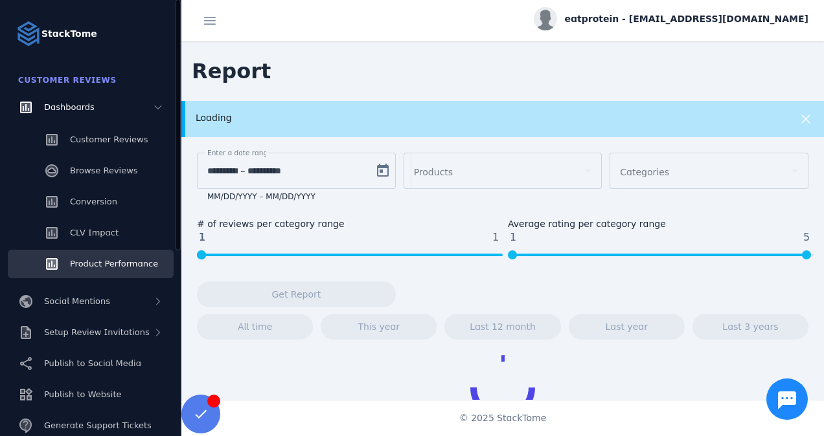
click at [72, 33] on strong "StackTome" at bounding box center [69, 34] width 56 height 14
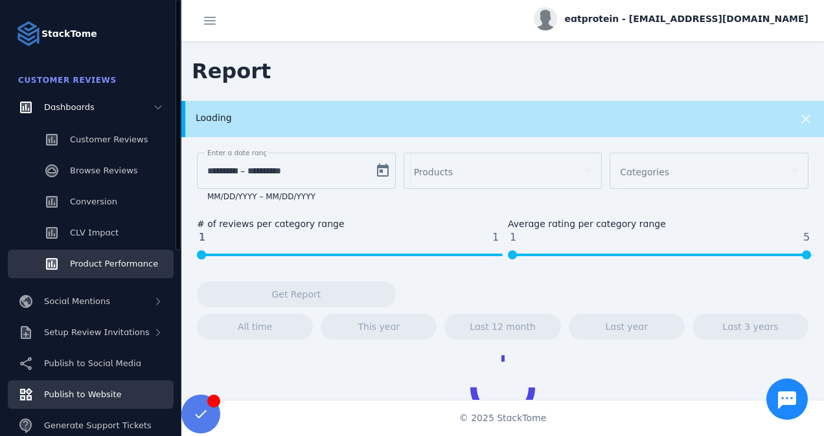
click at [111, 390] on span "Publish to Website" at bounding box center [82, 395] width 77 height 10
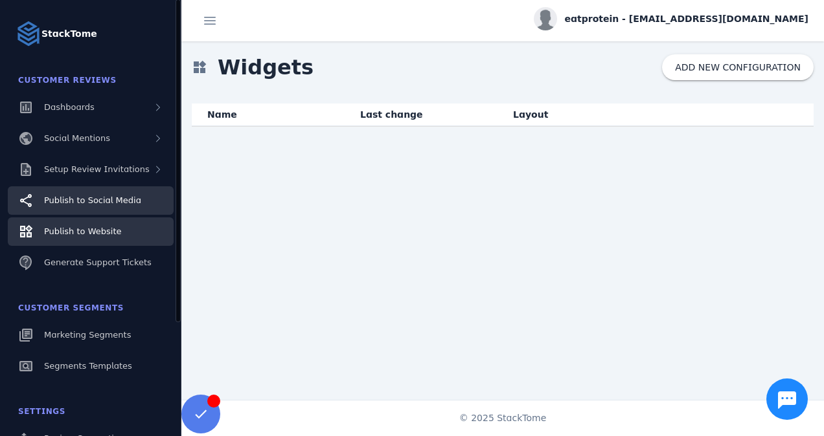
click at [133, 194] on link "Publish to Social Media" at bounding box center [91, 200] width 166 height 28
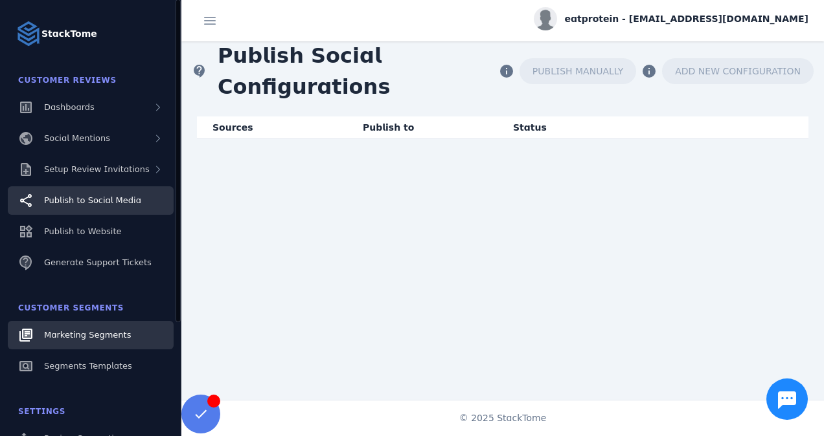
click at [83, 331] on span "Marketing Segments" at bounding box center [87, 335] width 87 height 10
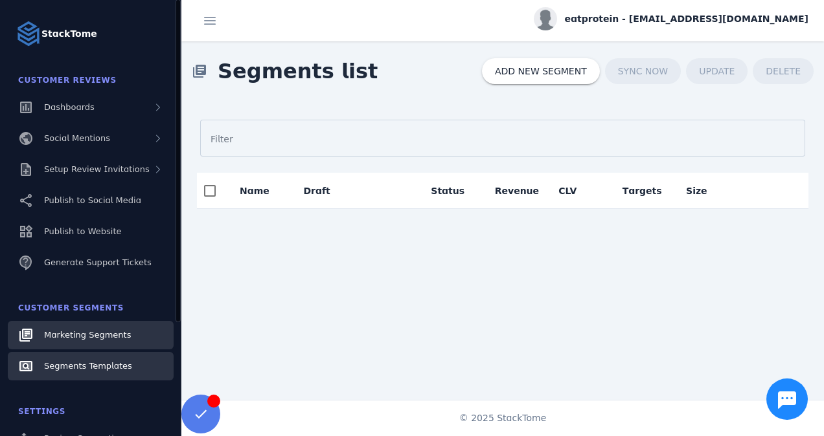
click at [94, 367] on span "Segments Templates" at bounding box center [88, 366] width 88 height 10
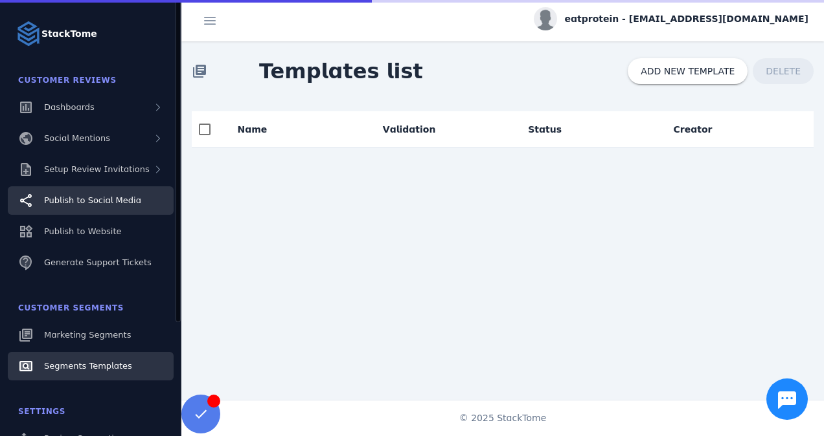
click at [89, 205] on span "Publish to Social Media" at bounding box center [92, 201] width 97 height 10
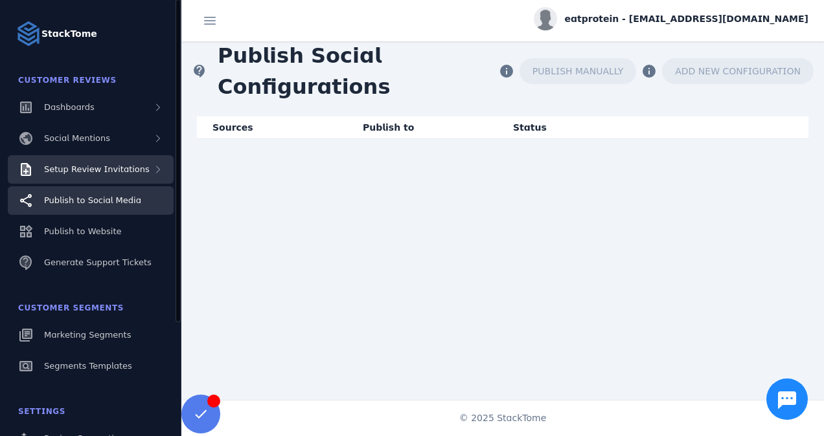
click at [104, 167] on span "Setup Review Invitations" at bounding box center [97, 169] width 106 height 10
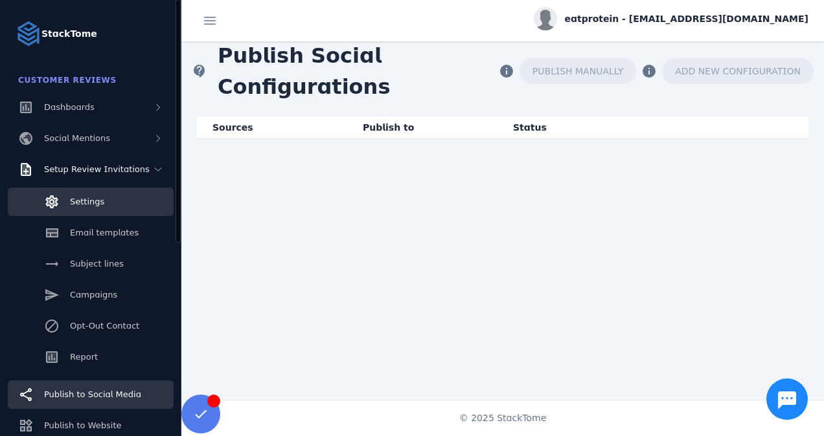
click at [102, 196] on link "Settings" at bounding box center [91, 202] width 166 height 28
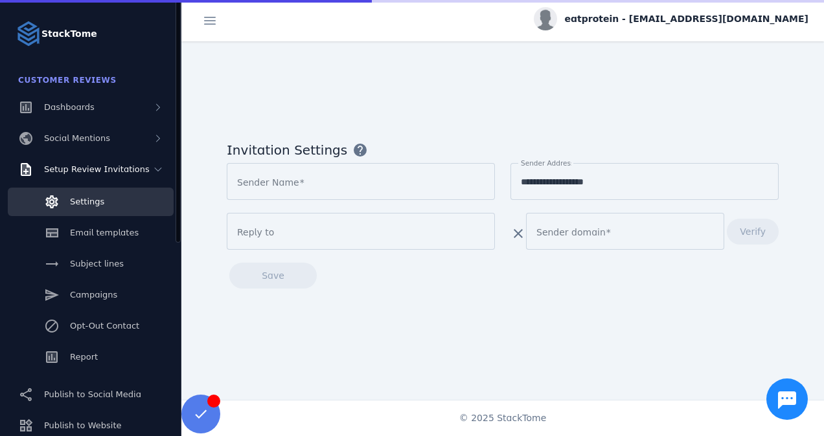
type input "**********"
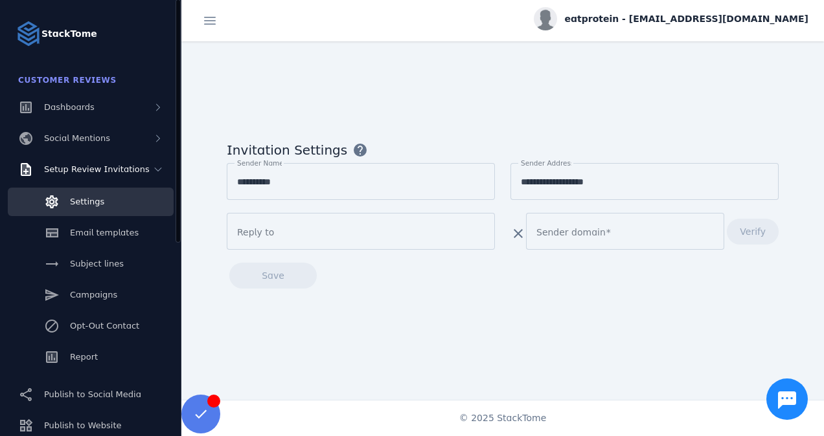
click at [104, 216] on div "Settings Email templates Subject lines Campaigns Opt-Out Contact Report" at bounding box center [90, 281] width 181 height 194
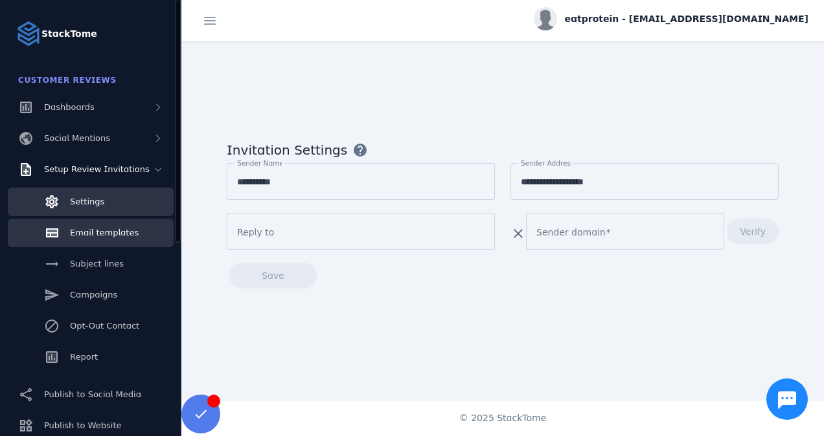
click at [104, 224] on link "Email templates" at bounding box center [91, 233] width 166 height 28
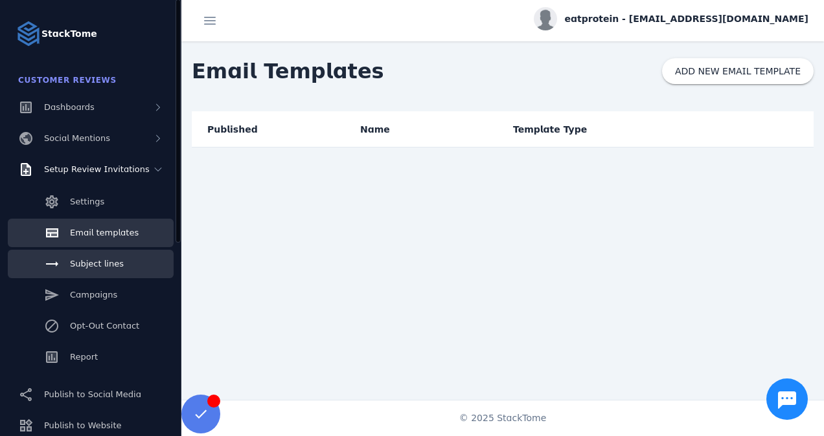
click at [104, 251] on link "Subject lines" at bounding box center [91, 264] width 166 height 28
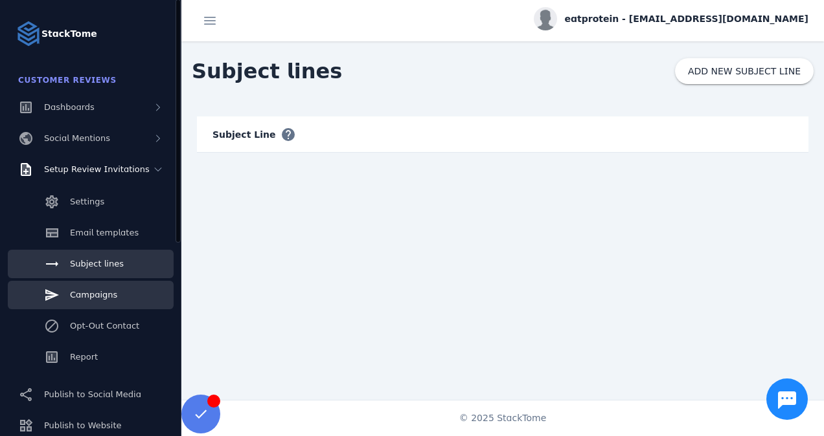
click at [96, 301] on div "Campaigns" at bounding box center [93, 295] width 47 height 13
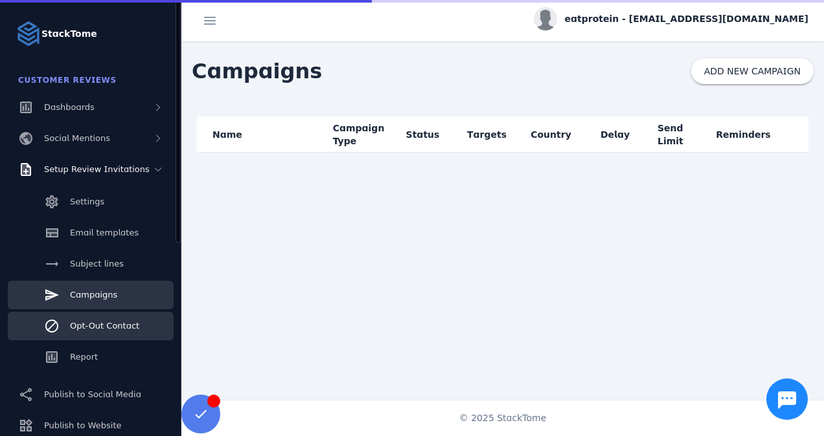
click at [96, 321] on span "Opt-Out Contact" at bounding box center [104, 326] width 69 height 10
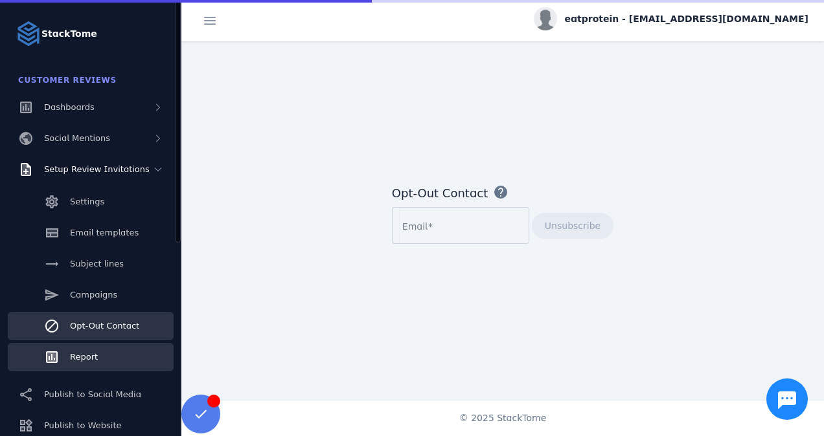
click at [85, 345] on link "Report" at bounding box center [91, 357] width 166 height 28
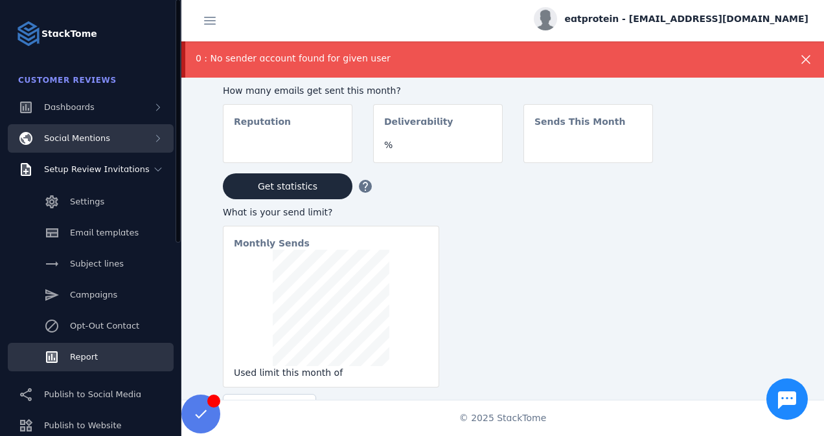
click at [104, 140] on span "Social Mentions" at bounding box center [77, 138] width 66 height 10
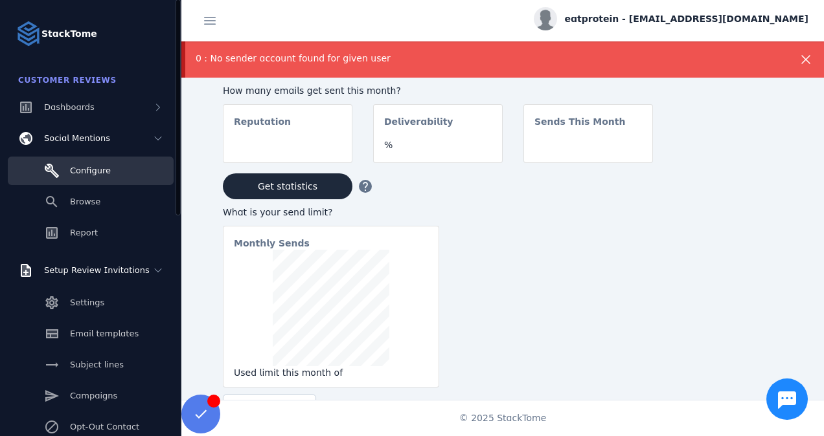
click at [94, 172] on span "Configure" at bounding box center [90, 171] width 41 height 10
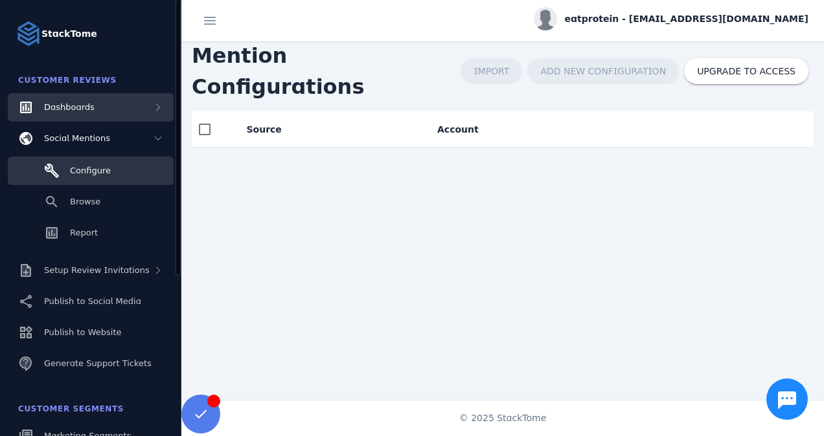
click at [115, 100] on div "Dashboards" at bounding box center [91, 107] width 166 height 28
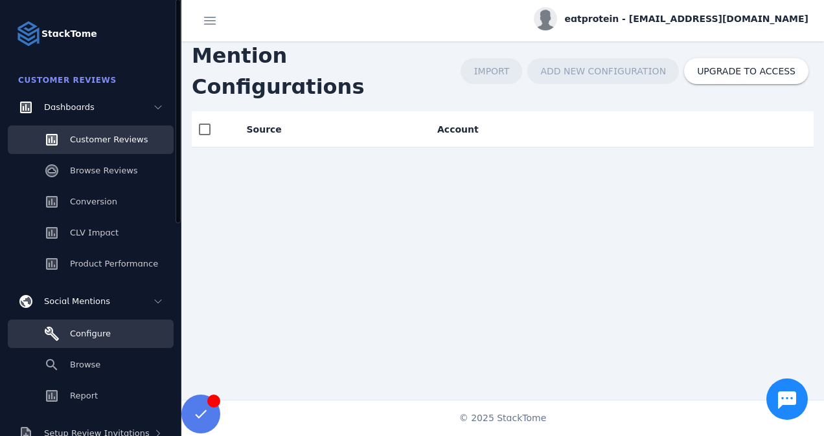
click at [96, 142] on span "Customer Reviews" at bounding box center [109, 140] width 78 height 10
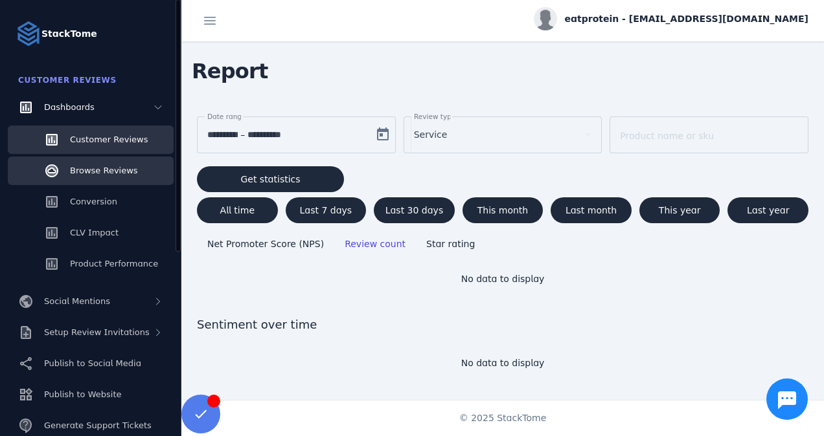
click at [90, 157] on link "Browse Reviews" at bounding box center [91, 171] width 166 height 28
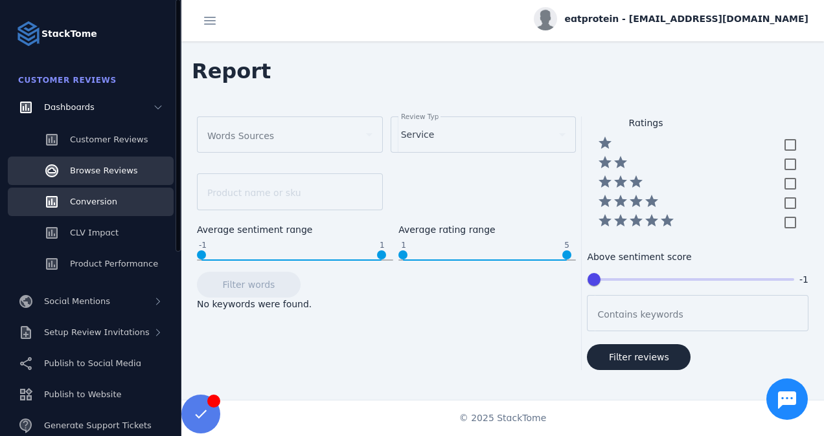
click at [83, 201] on span "Conversion" at bounding box center [93, 202] width 47 height 10
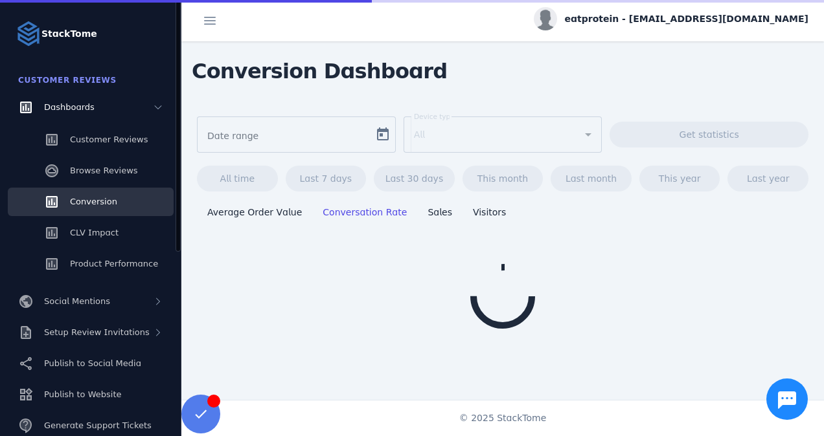
type input "**********"
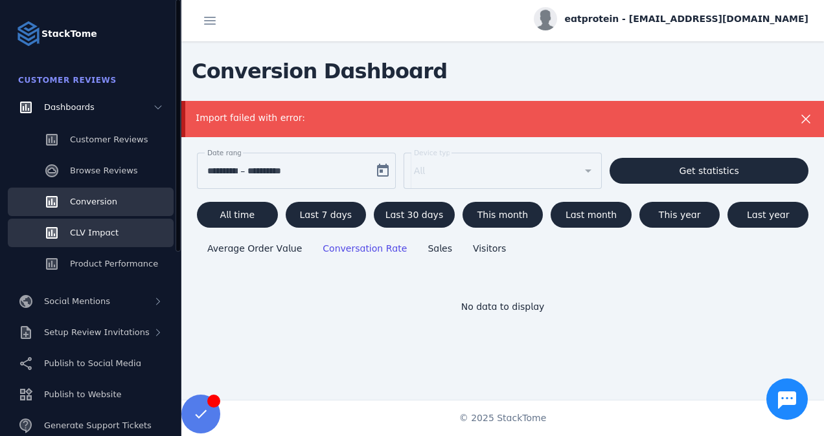
click at [89, 245] on link "CLV Impact" at bounding box center [91, 233] width 166 height 28
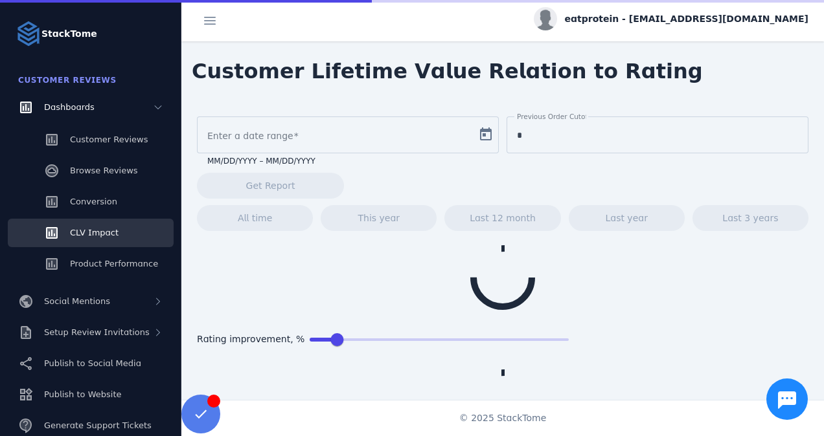
type input "**********"
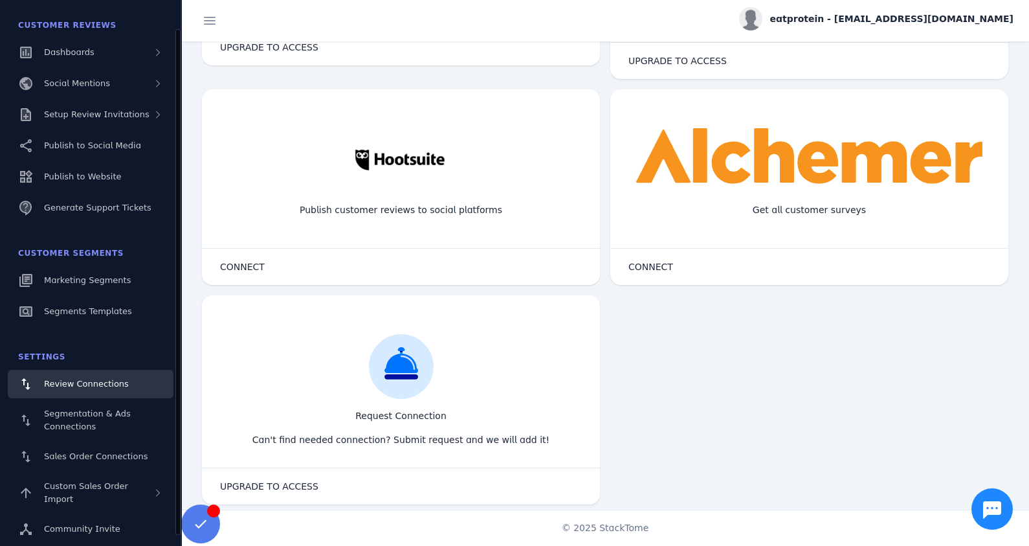
scroll to position [1000, 0]
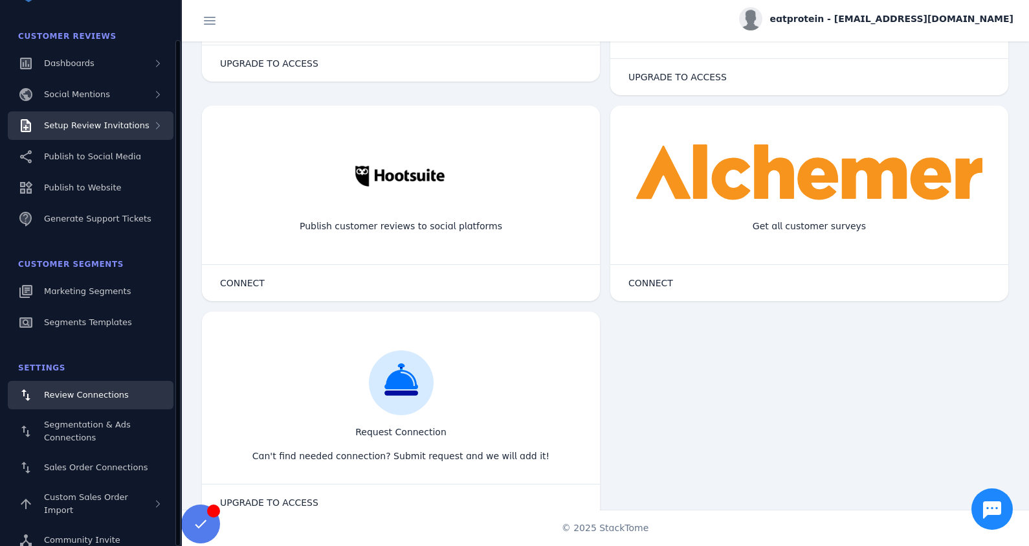
click at [112, 125] on span "Setup Review Invitations" at bounding box center [97, 125] width 106 height 10
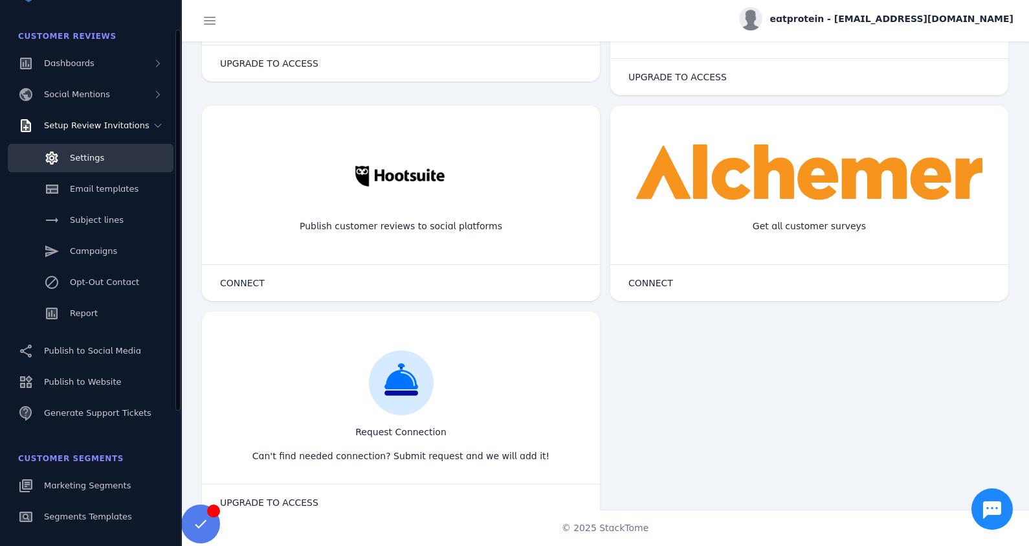
click at [105, 153] on link "Settings" at bounding box center [91, 158] width 166 height 28
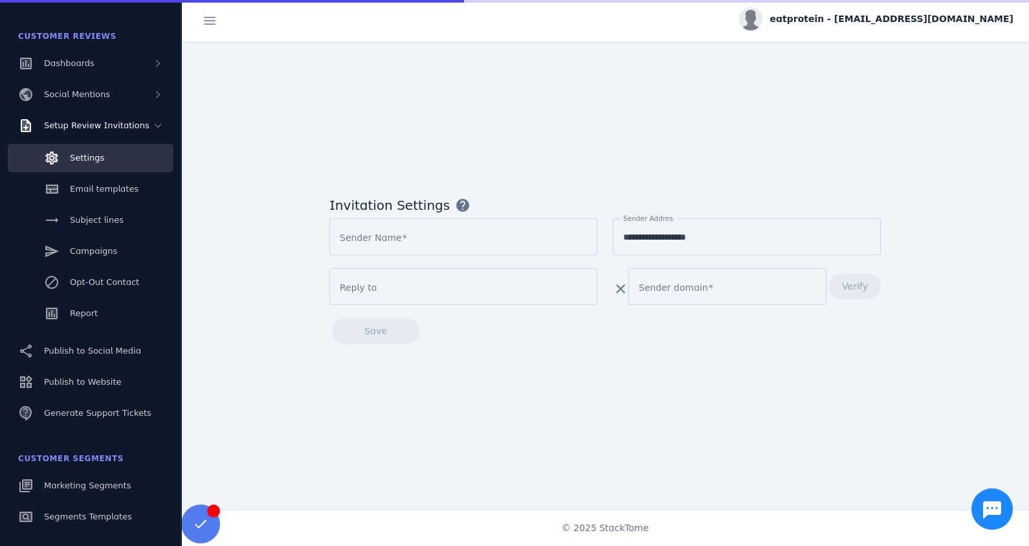
type input "**********"
type input "*"
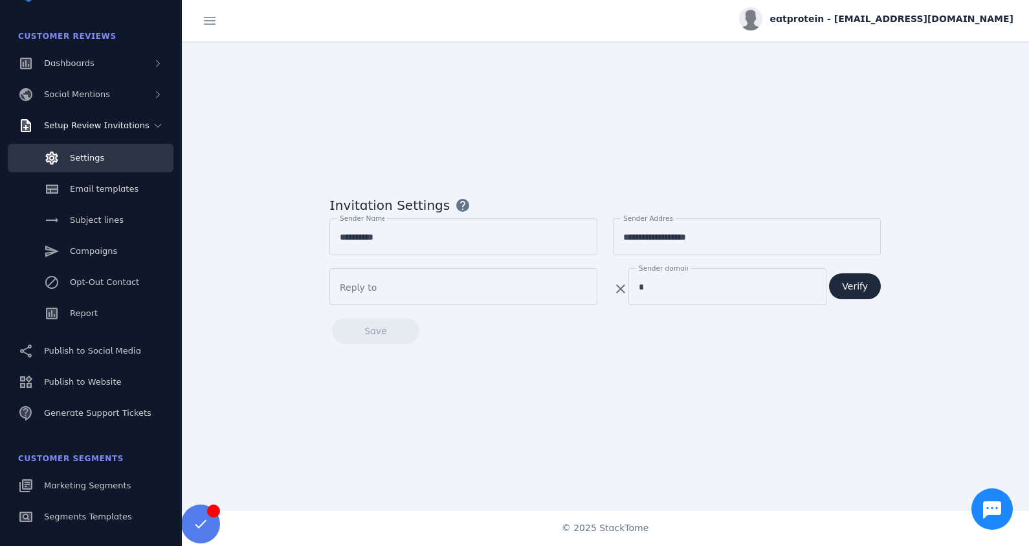
click at [472, 317] on form "**********" at bounding box center [606, 267] width 552 height 151
click at [481, 289] on div at bounding box center [463, 286] width 247 height 37
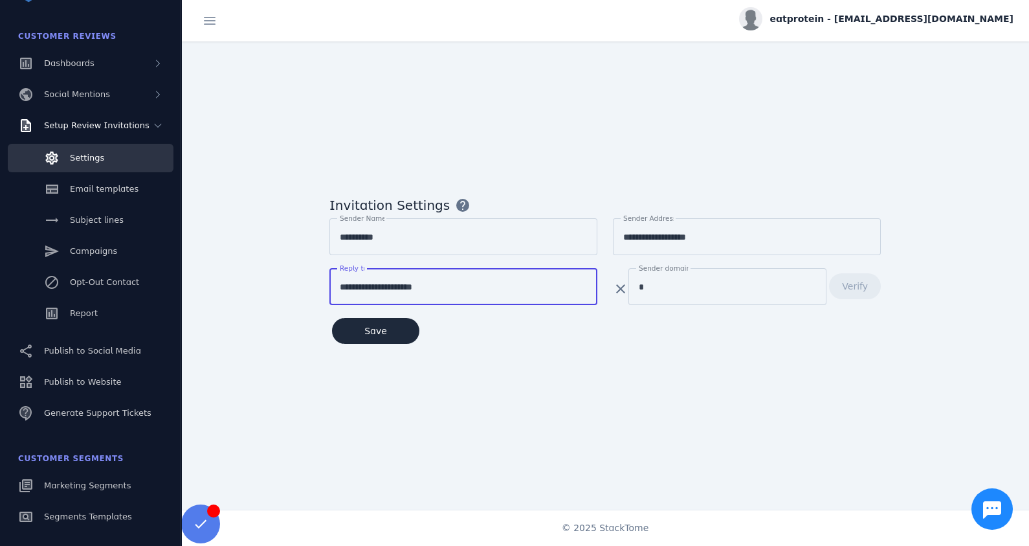
type input "**********"
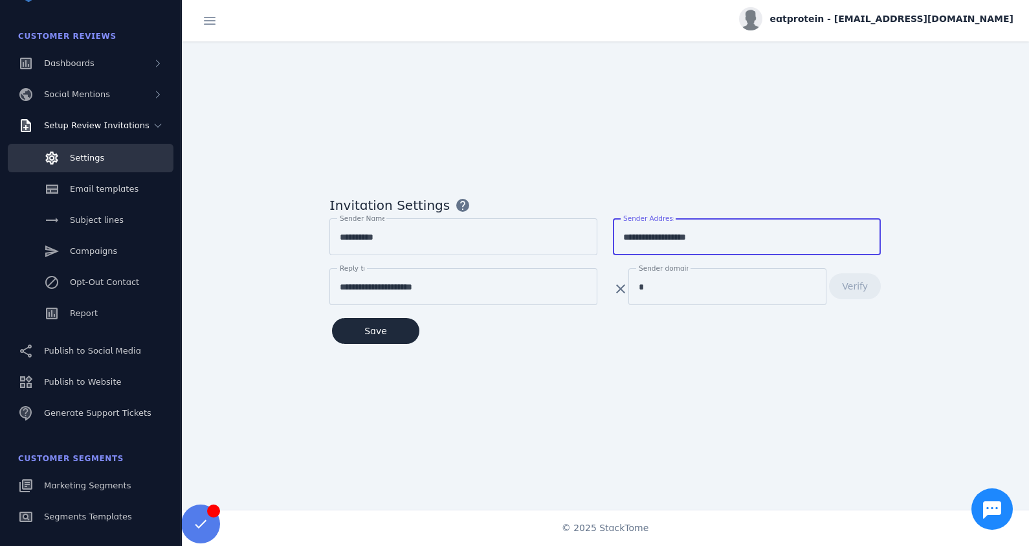
drag, startPoint x: 720, startPoint y: 233, endPoint x: 398, endPoint y: 214, distance: 322.3
click at [412, 216] on form "**********" at bounding box center [606, 267] width 552 height 151
type input "**********"
click at [551, 391] on div "**********" at bounding box center [605, 275] width 848 height 468
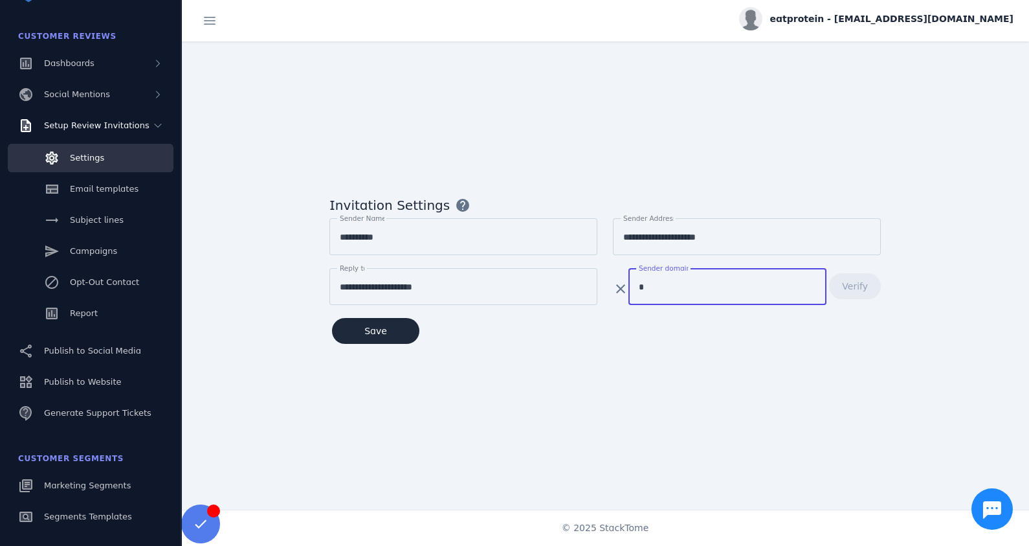
click at [651, 280] on input "*" at bounding box center [727, 287] width 177 height 16
click at [403, 326] on span at bounding box center [375, 330] width 87 height 31
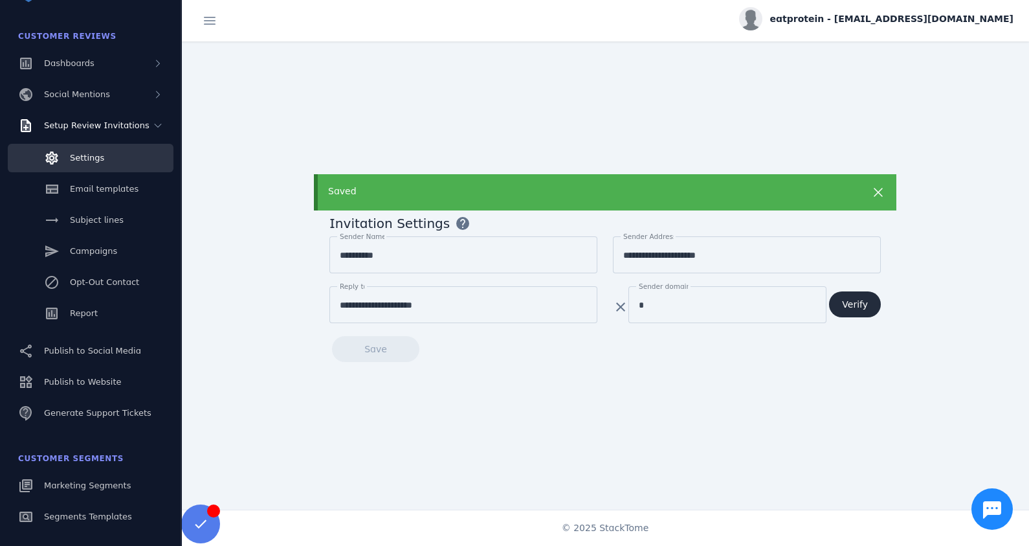
click at [823, 306] on span at bounding box center [855, 304] width 52 height 31
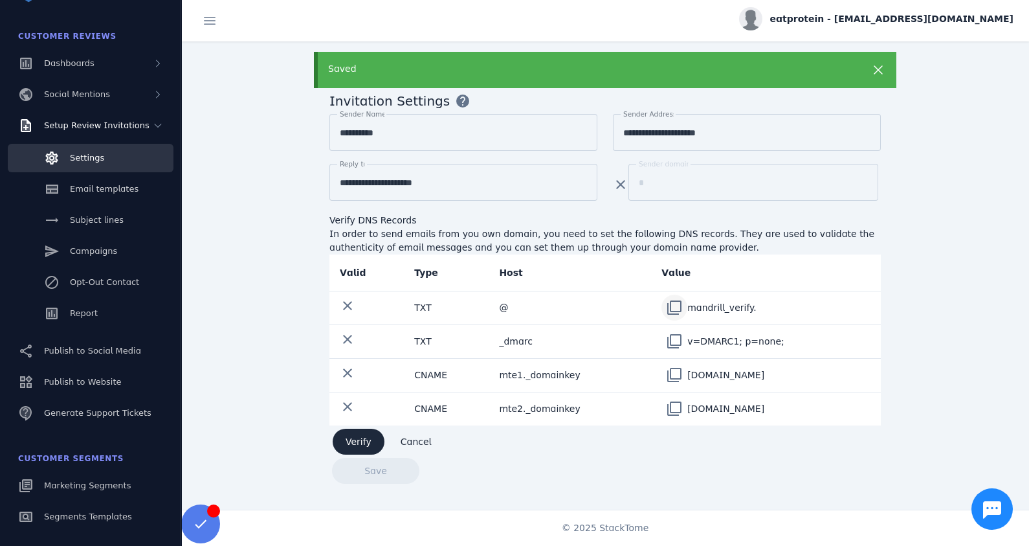
click at [665, 302] on span at bounding box center [674, 307] width 31 height 31
click at [664, 337] on span at bounding box center [674, 341] width 31 height 31
click at [669, 367] on span at bounding box center [674, 374] width 31 height 31
drag, startPoint x: 577, startPoint y: 372, endPoint x: 487, endPoint y: 381, distance: 91.1
click at [489, 381] on td "mte1._domainkey" at bounding box center [570, 375] width 162 height 34
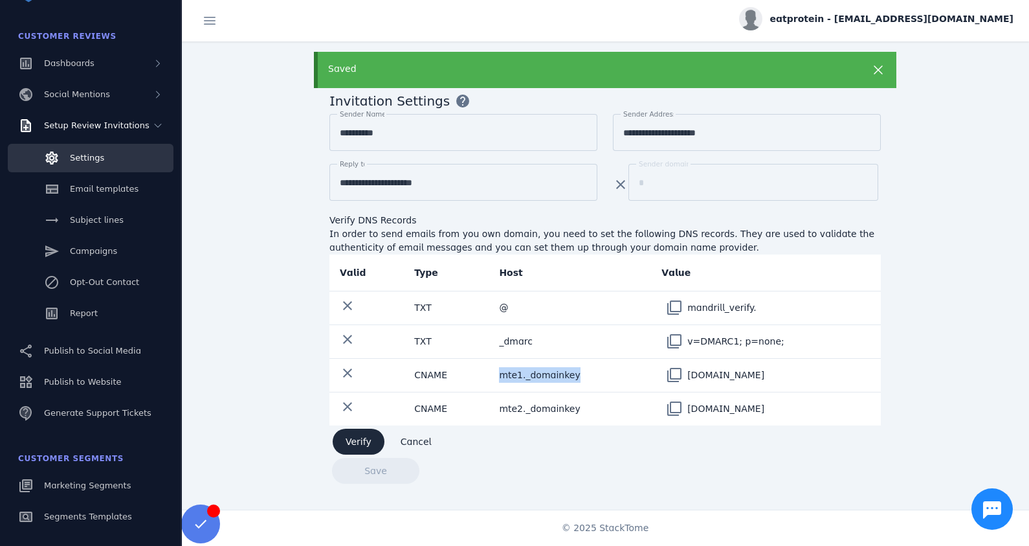
copy td "mte1._domainkey"
drag, startPoint x: 565, startPoint y: 407, endPoint x: 493, endPoint y: 404, distance: 71.9
click at [493, 404] on td "mte2._domainkey" at bounding box center [570, 409] width 162 height 34
copy td "mte2._domainkey"
click at [662, 407] on span at bounding box center [674, 408] width 31 height 31
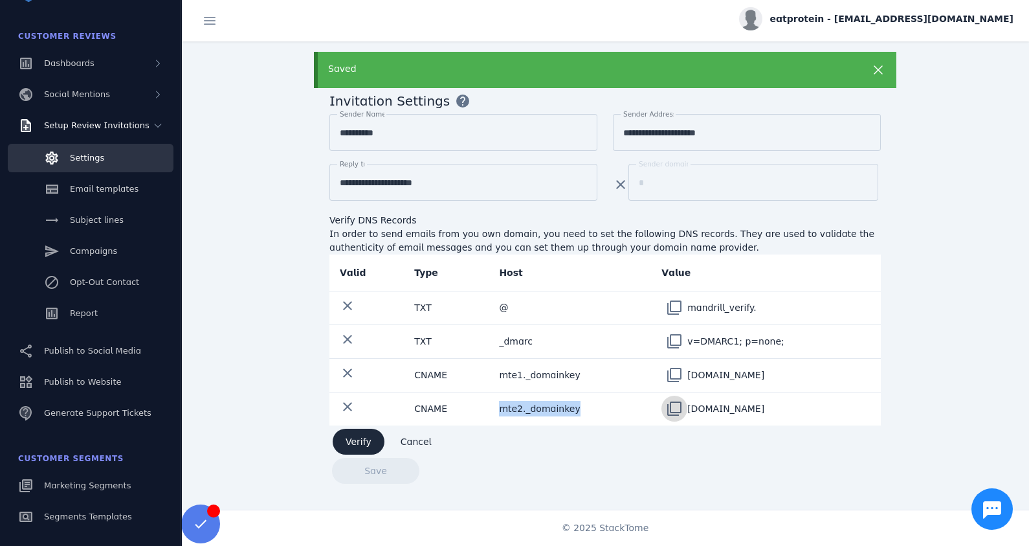
copy td "mte2._domainkey"
click at [344, 436] on span at bounding box center [359, 441] width 52 height 31
click at [823, 71] on icon at bounding box center [878, 69] width 9 height 9
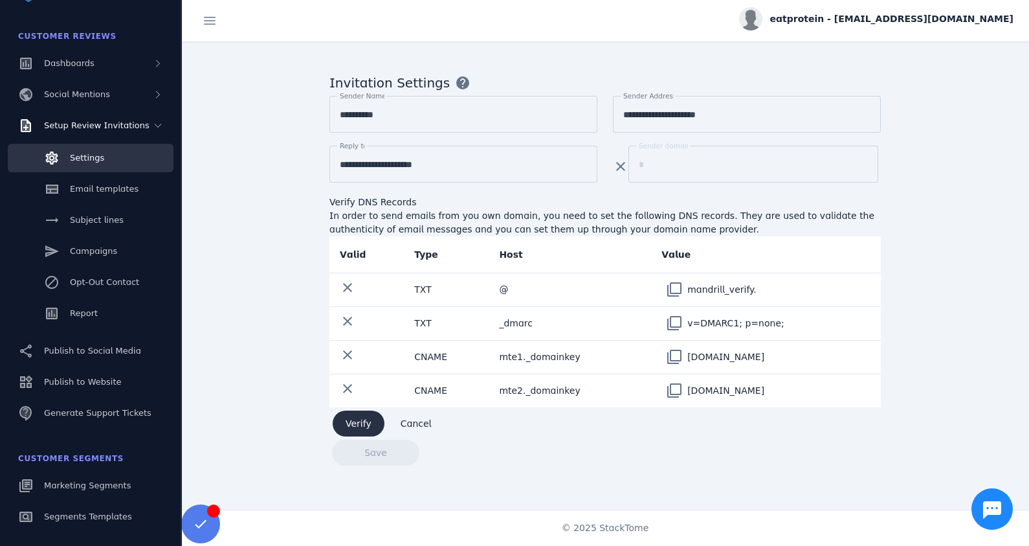
click at [348, 428] on span "Verify" at bounding box center [359, 423] width 26 height 9
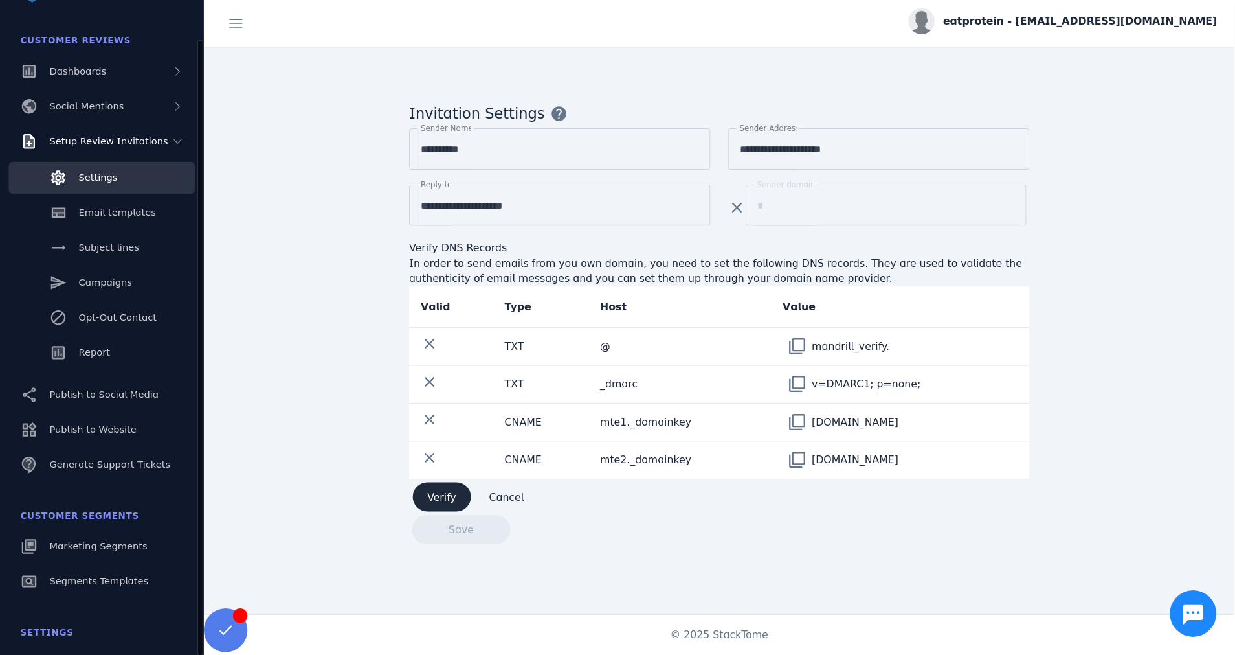
scroll to position [44, 0]
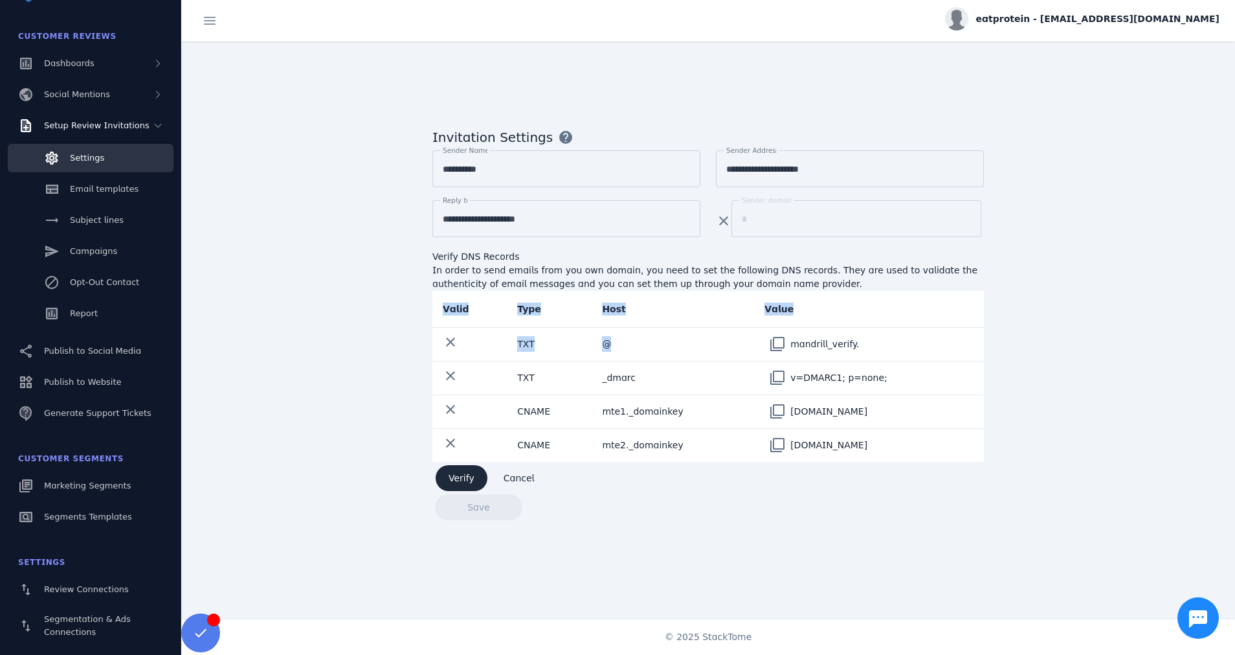
drag, startPoint x: 918, startPoint y: 352, endPoint x: 699, endPoint y: 337, distance: 220.0
click at [699, 337] on div "**********" at bounding box center [708, 329] width 1054 height 577
click at [326, 436] on div "**********" at bounding box center [708, 329] width 1054 height 577
click at [455, 436] on span "Verify" at bounding box center [462, 477] width 26 height 9
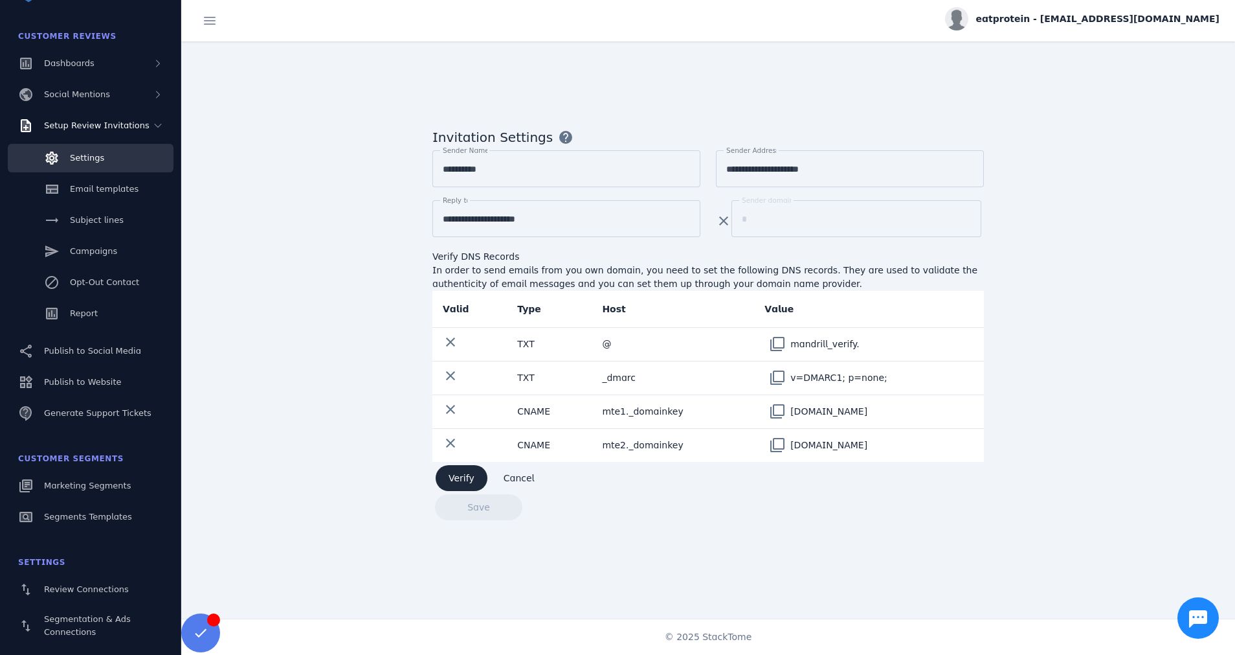
click at [479, 436] on form "**********" at bounding box center [708, 322] width 552 height 396
drag, startPoint x: 479, startPoint y: 504, endPoint x: 355, endPoint y: 450, distance: 135.4
click at [355, 436] on div "**********" at bounding box center [708, 329] width 1054 height 577
click at [458, 436] on span "Verify" at bounding box center [462, 477] width 26 height 9
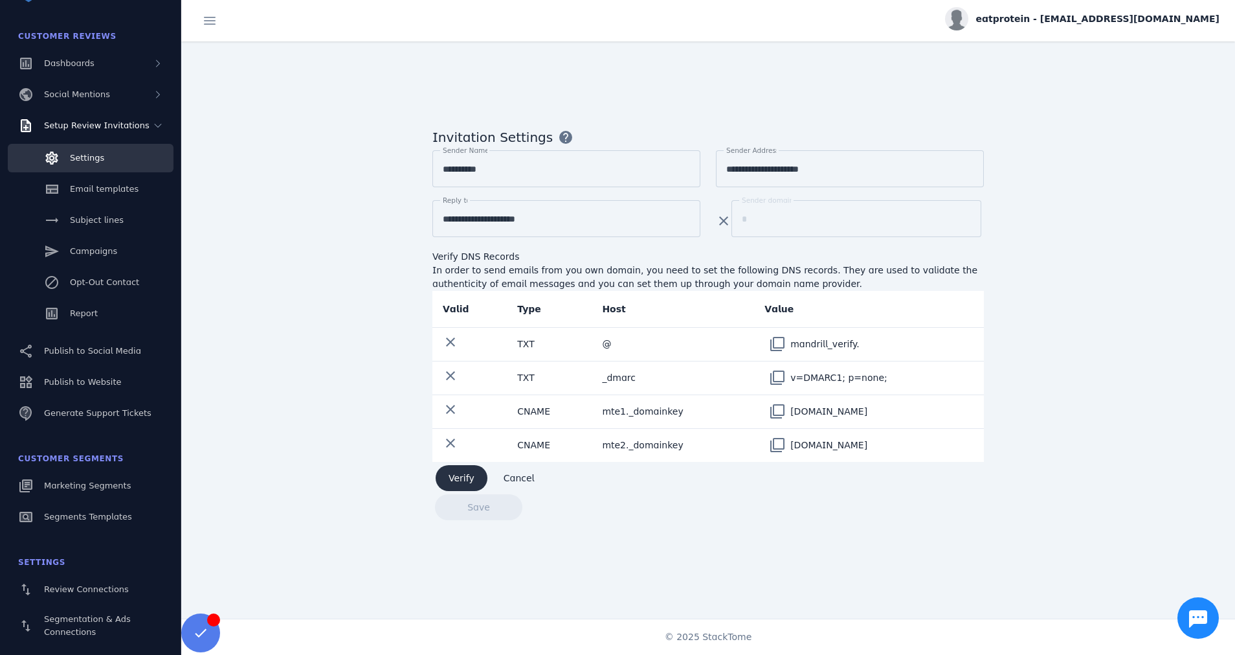
click at [458, 436] on span "Verify" at bounding box center [462, 477] width 26 height 9
click at [468, 436] on form "**********" at bounding box center [708, 322] width 552 height 396
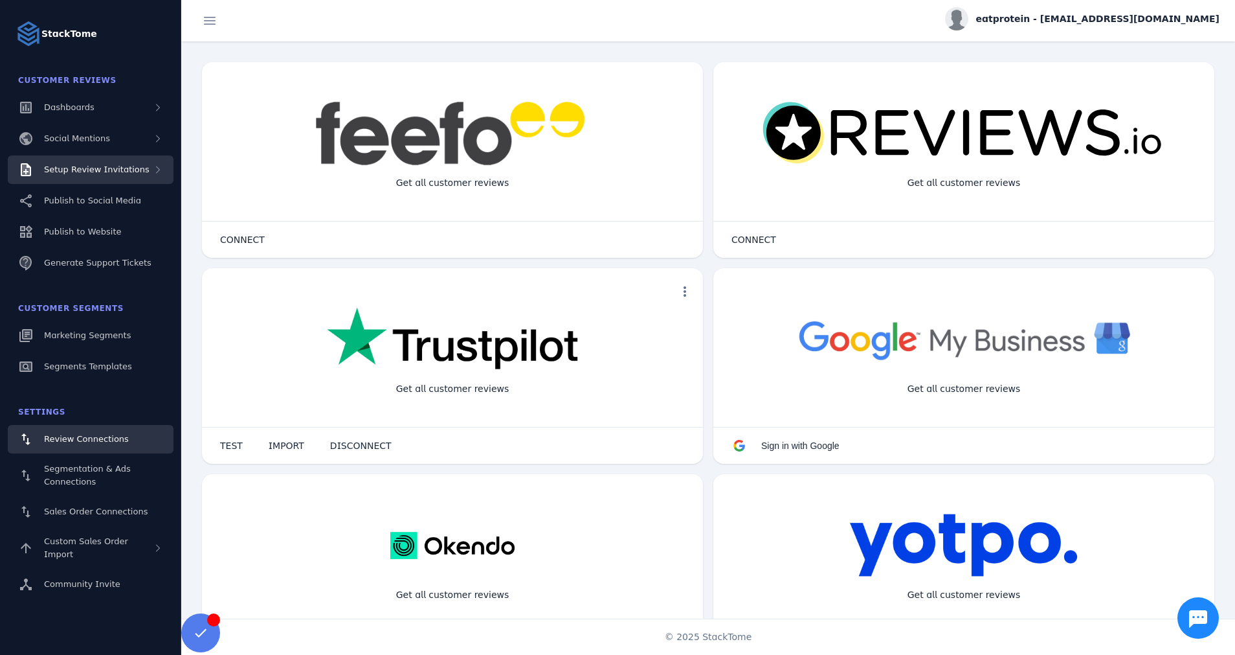
click at [122, 164] on span "Setup Review Invitations" at bounding box center [97, 169] width 106 height 10
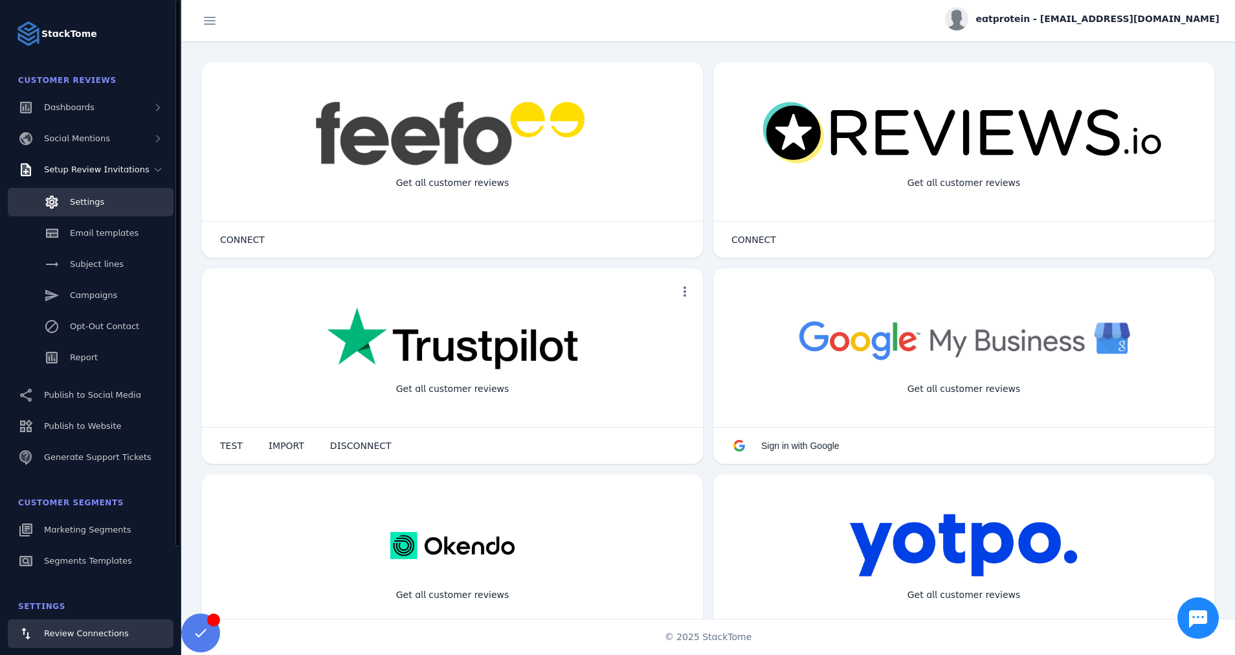
click at [106, 201] on link "Settings" at bounding box center [91, 202] width 166 height 28
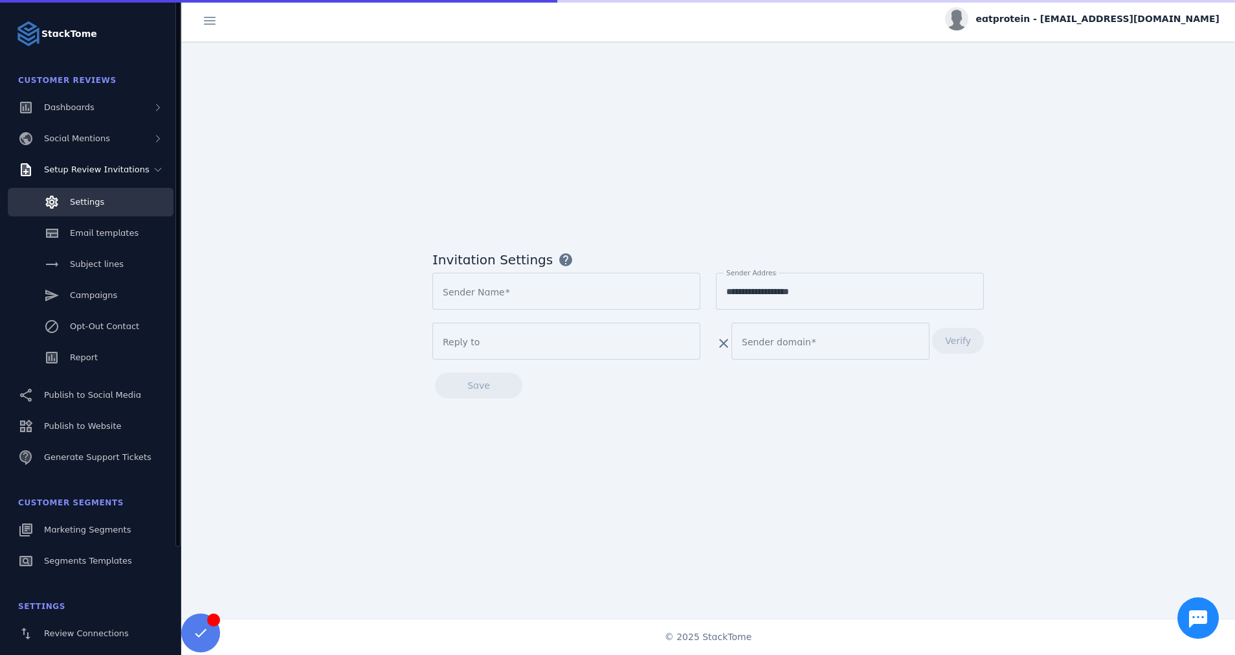
type input "**********"
type input "*"
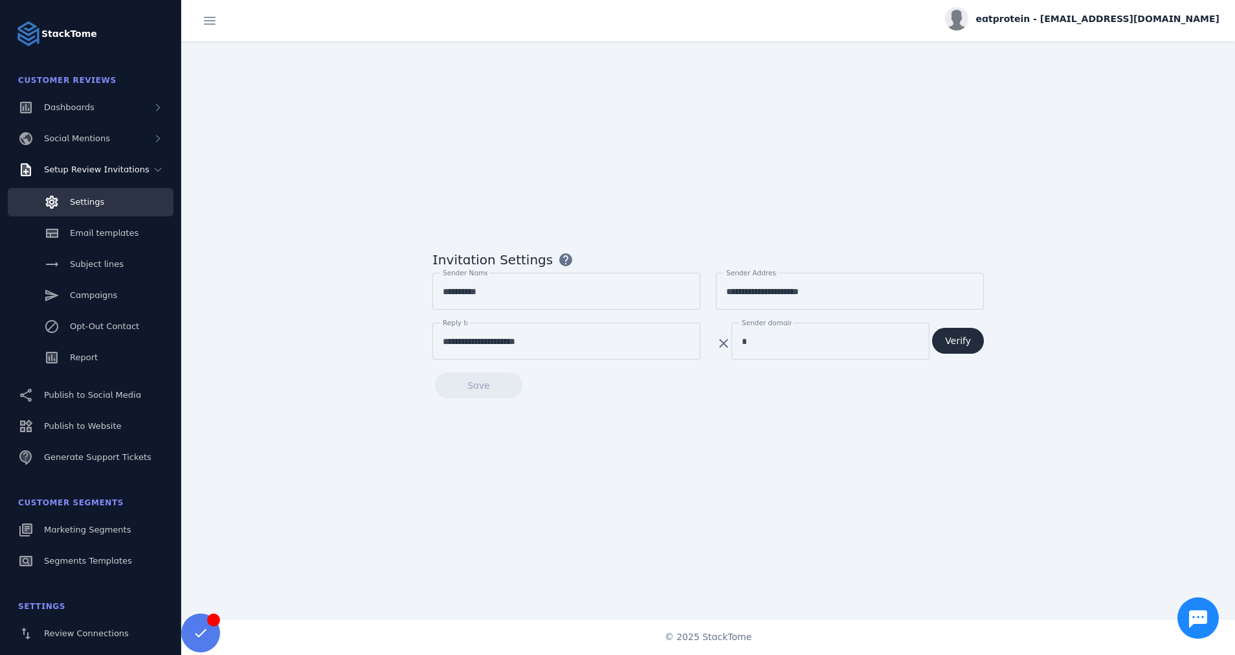
click at [971, 341] on span at bounding box center [958, 340] width 52 height 31
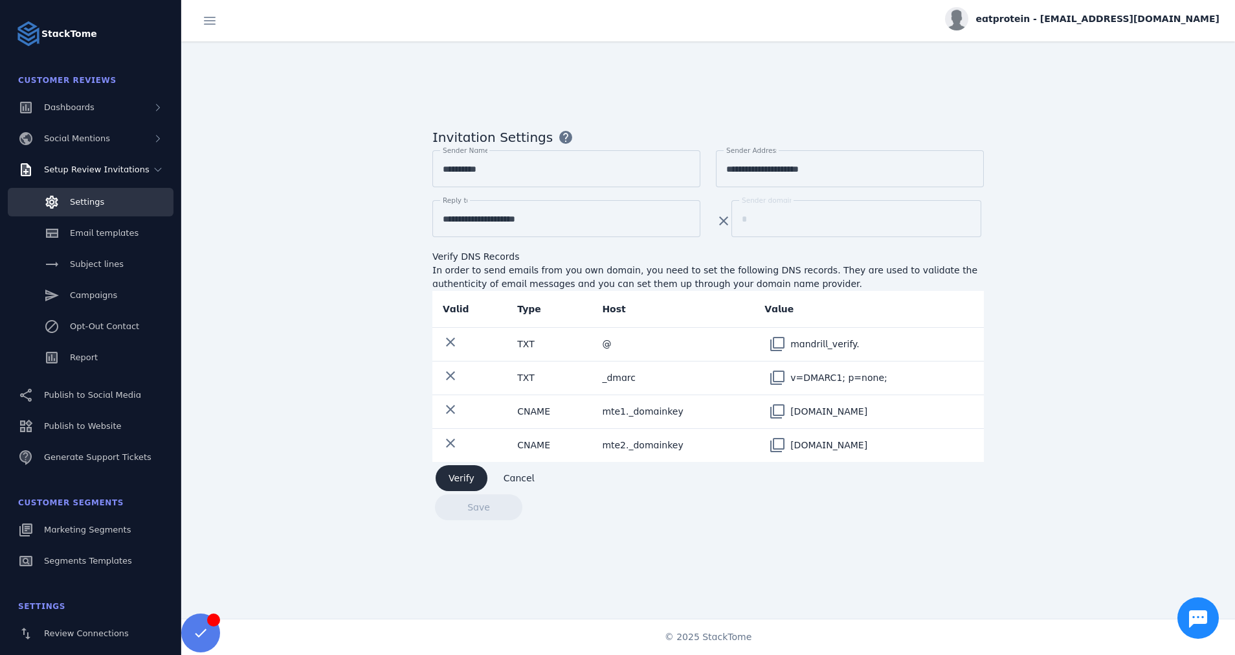
click at [462, 478] on span "Verify" at bounding box center [462, 477] width 26 height 9
click at [469, 478] on span "Verify" at bounding box center [462, 477] width 26 height 9
click at [441, 470] on span at bounding box center [462, 477] width 52 height 31
